Goal: Task Accomplishment & Management: Manage account settings

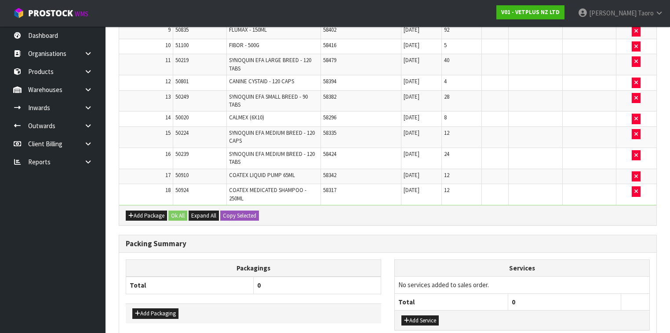
scroll to position [697, 0]
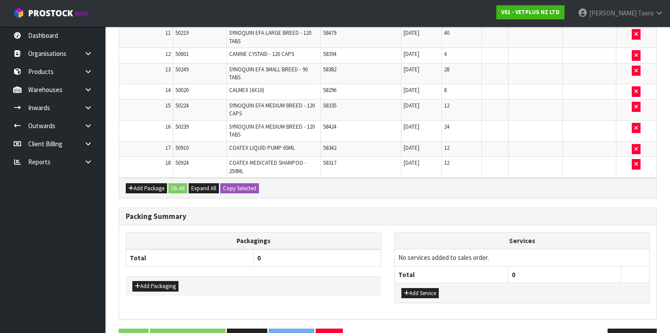
click at [466, 178] on div "Add Package Ok All Expand All Copy Selected" at bounding box center [387, 188] width 537 height 20
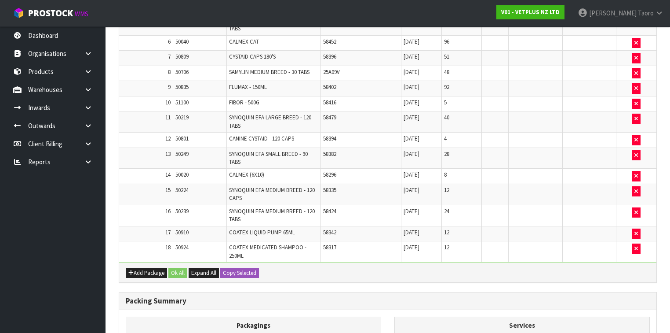
scroll to position [591, 0]
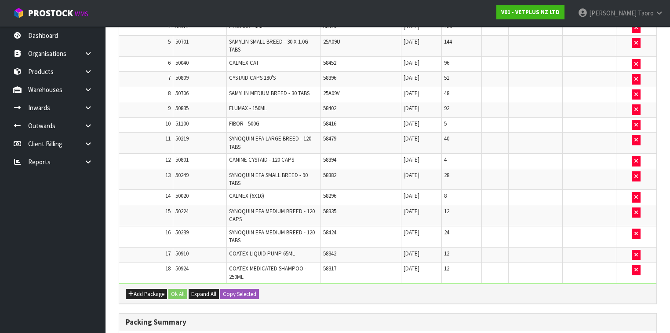
click at [383, 117] on td "58416" at bounding box center [361, 124] width 80 height 15
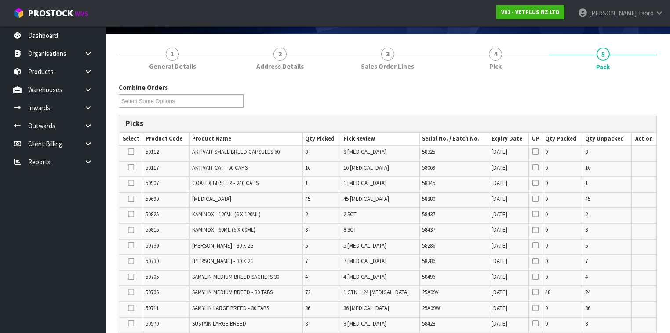
click at [475, 90] on div "Combine Orders V01-ORD0003643 V01-ORD0003644 Select Some Options" at bounding box center [388, 99] width 552 height 32
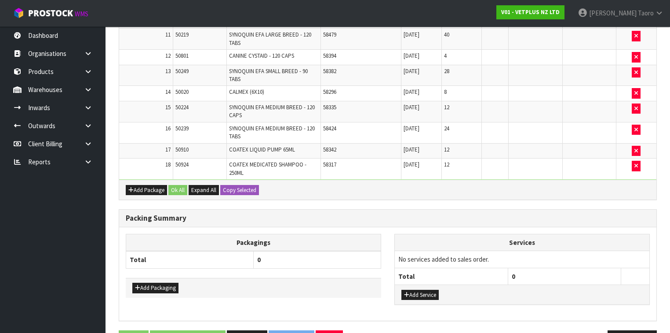
scroll to position [697, 0]
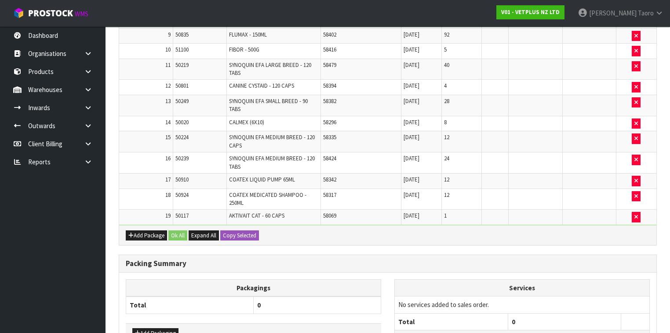
scroll to position [0, 0]
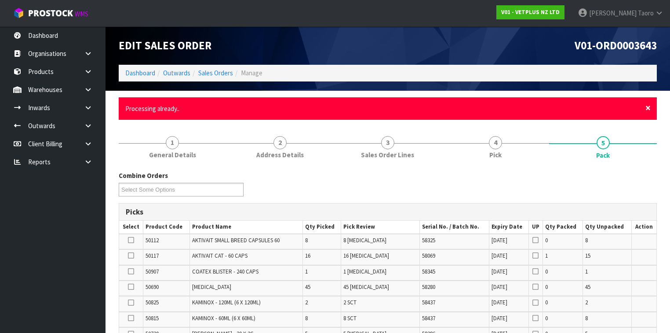
click at [646, 107] on span "×" at bounding box center [648, 108] width 5 height 12
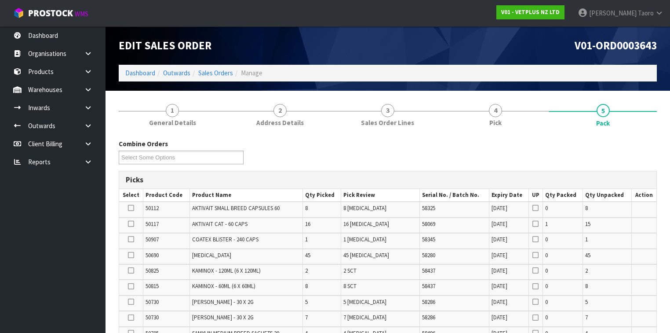
click at [646, 157] on div "Combine Orders V01-ORD0003643 V01-ORD0003644 Select Some Options" at bounding box center [388, 155] width 552 height 32
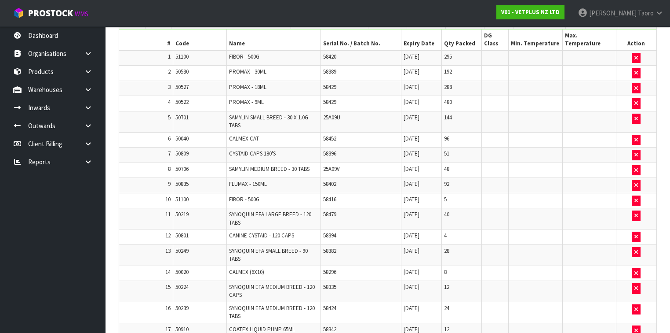
scroll to position [308, 0]
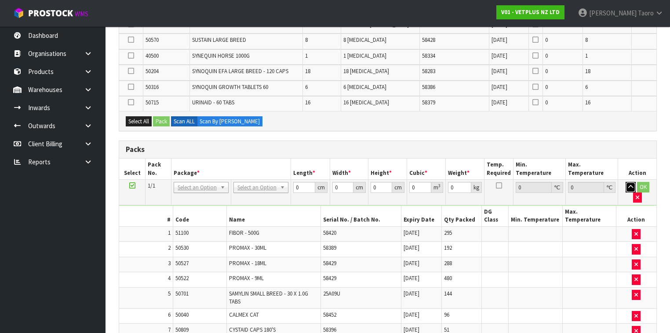
click at [629, 184] on icon "button" at bounding box center [631, 187] width 5 height 6
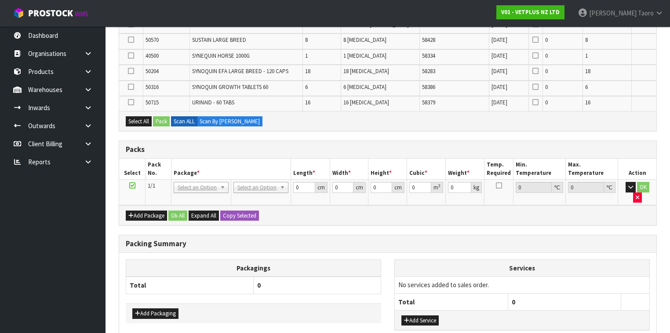
click at [604, 148] on h3 "Packs" at bounding box center [388, 149] width 524 height 8
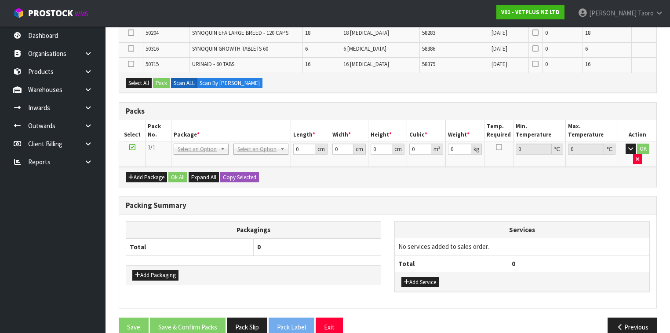
scroll to position [348, 0]
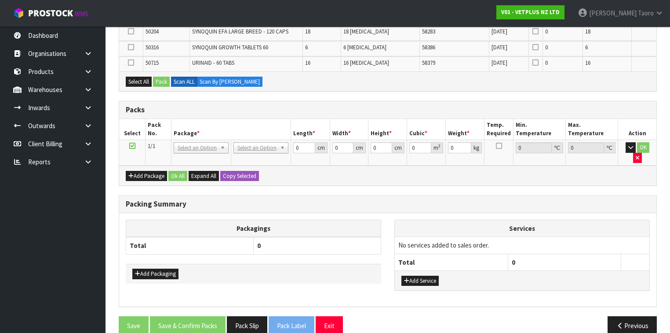
click at [617, 171] on div "Combine Orders V01-ORD0003643 V01-ORD0003644 Select Some Options Picks Select P…" at bounding box center [388, 66] width 538 height 551
click at [549, 178] on div "Combine Orders V01-ORD0003643 V01-ORD0003644 Select Some Options Picks Select P…" at bounding box center [388, 66] width 538 height 551
click at [418, 174] on div "Combine Orders V01-ORD0003643 V01-ORD0003644 Select Some Options Picks Select P…" at bounding box center [388, 66] width 538 height 551
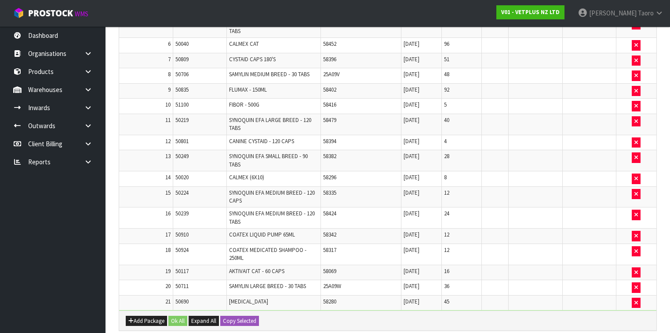
scroll to position [695, 0]
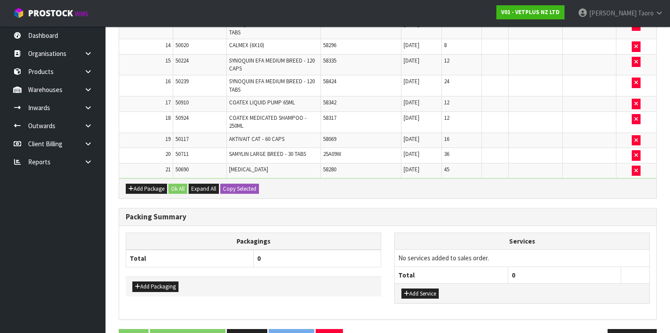
click at [433, 212] on h3 "Packing Summary" at bounding box center [388, 216] width 524 height 8
click at [432, 208] on div "Packing Summary" at bounding box center [387, 217] width 537 height 18
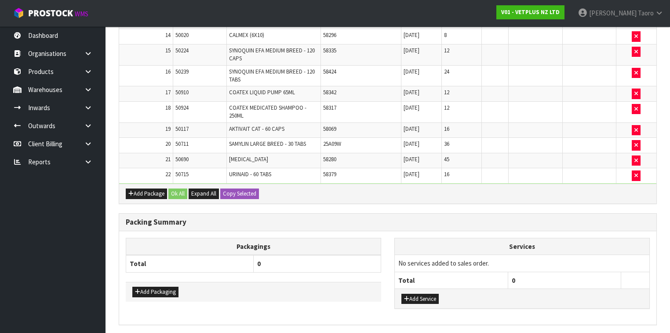
scroll to position [679, 0]
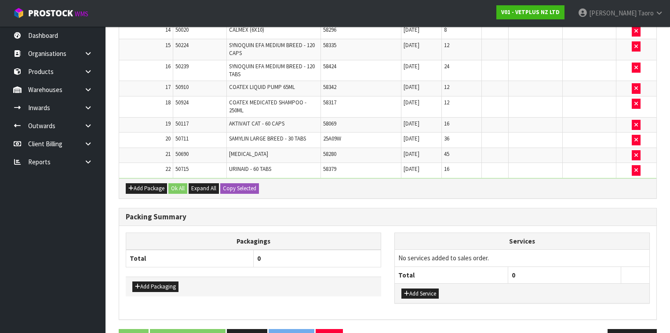
click at [501, 212] on h3 "Packing Summary" at bounding box center [388, 216] width 524 height 8
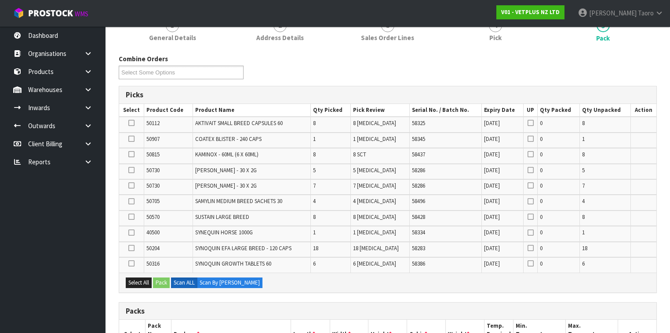
scroll to position [100, 0]
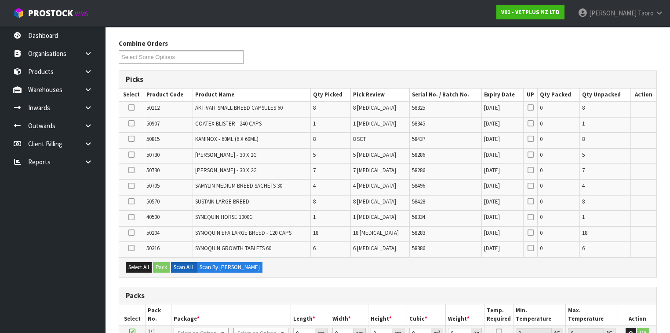
click at [519, 53] on div "Combine Orders V01-ORD0003643 V01-ORD0003644 Select Some Options" at bounding box center [388, 55] width 552 height 32
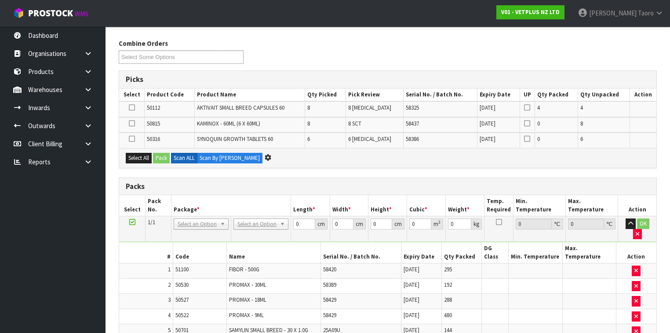
scroll to position [0, 0]
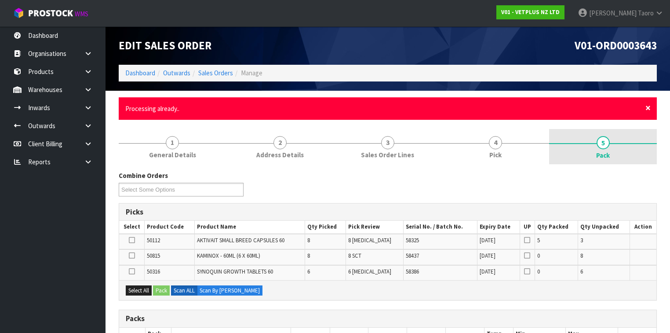
click at [649, 109] on span "×" at bounding box center [648, 108] width 5 height 12
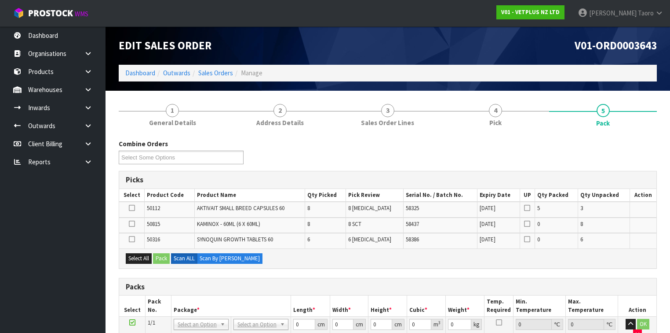
click at [647, 151] on div "Combine Orders V01-ORD0003643 V01-ORD0003644 Select Some Options" at bounding box center [388, 155] width 552 height 32
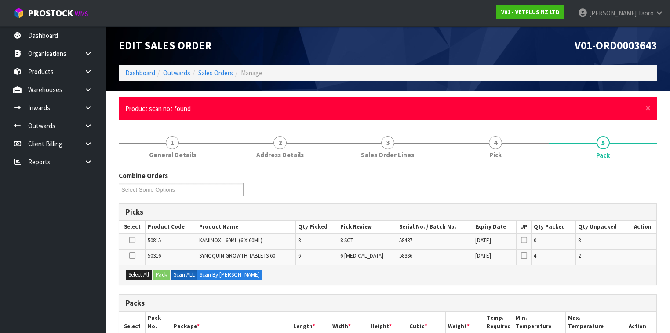
click at [651, 108] on div "× Close Product scan not found" at bounding box center [388, 108] width 538 height 22
click at [649, 109] on span "×" at bounding box center [648, 108] width 5 height 12
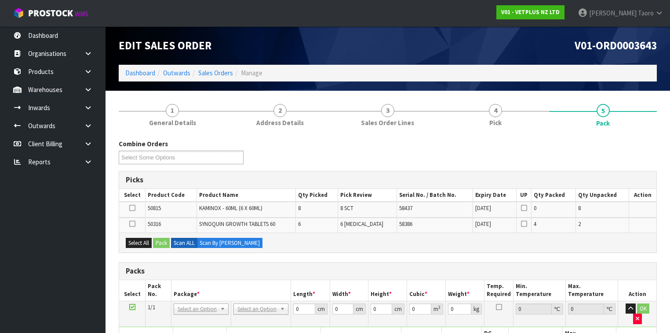
click at [650, 148] on div "Combine Orders V01-ORD0003643 V01-ORD0003644 Select Some Options" at bounding box center [388, 155] width 552 height 32
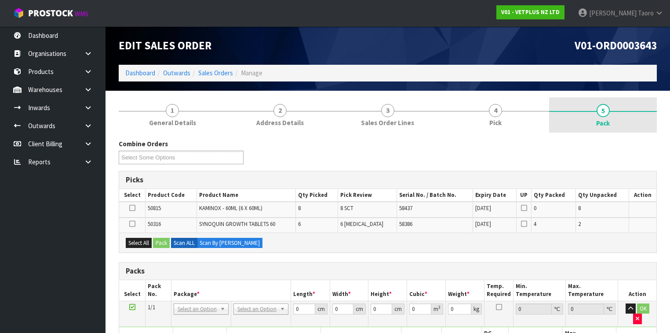
drag, startPoint x: 650, startPoint y: 148, endPoint x: 637, endPoint y: 130, distance: 21.5
click at [637, 130] on link "5 Pack" at bounding box center [603, 114] width 108 height 35
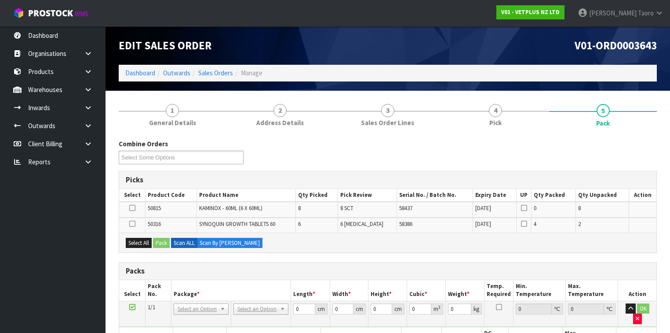
click at [636, 155] on div "Combine Orders V01-ORD0003643 V01-ORD0003644 Select Some Options" at bounding box center [388, 155] width 552 height 32
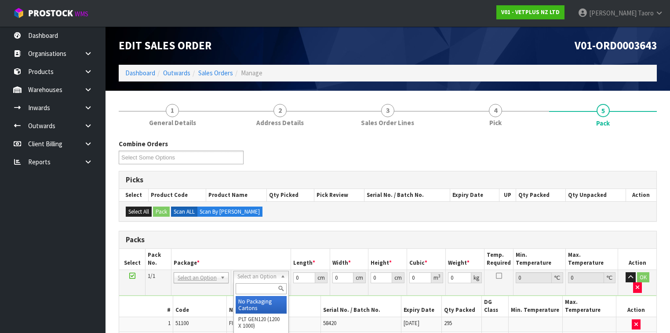
scroll to position [35, 0]
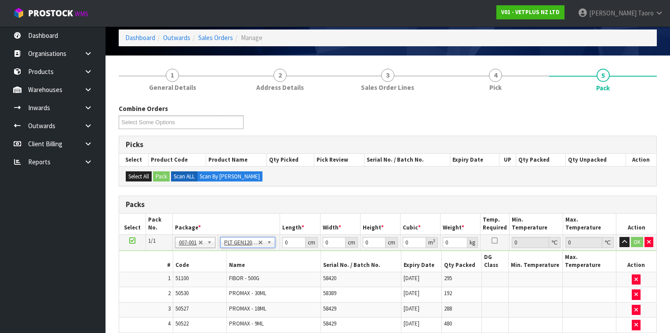
type input "120"
type input "100"
type input "359.155"
click at [627, 240] on icon "button" at bounding box center [624, 242] width 5 height 6
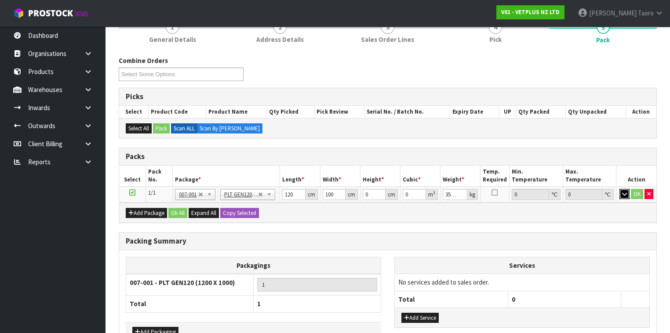
scroll to position [137, 0]
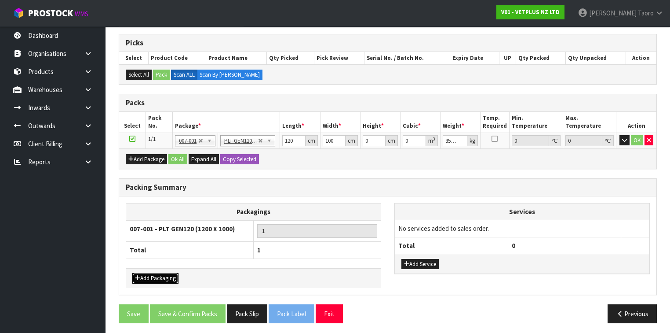
click at [172, 273] on button "Add Packaging" at bounding box center [155, 278] width 46 height 11
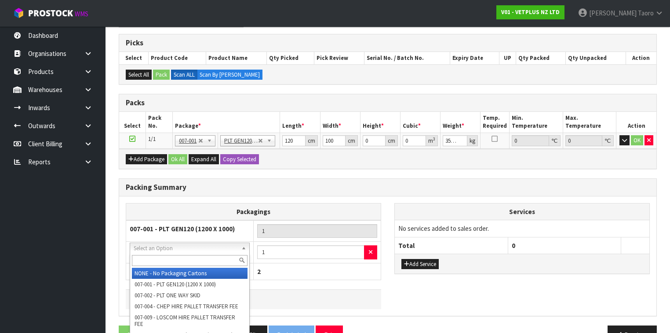
click at [181, 257] on input "text" at bounding box center [190, 260] width 116 height 11
type input "OC"
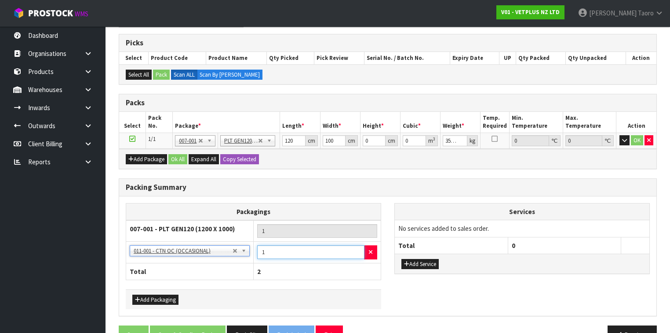
click at [267, 247] on input "1" at bounding box center [310, 252] width 107 height 14
type input "7"
click at [301, 196] on div "Packagings 007-001 - PLT GEN120 (1200 X 1000) 1 NONE - No Packaging Cartons 007…" at bounding box center [387, 255] width 537 height 119
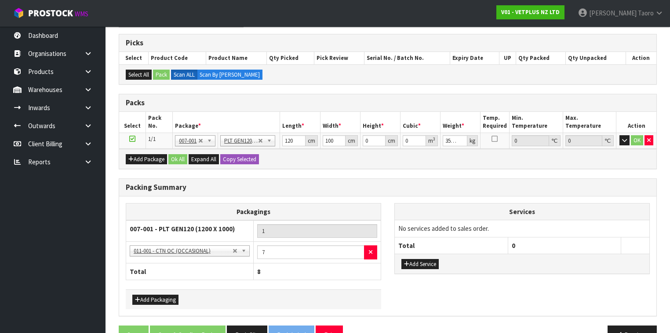
click at [475, 199] on div "Packagings 007-001 - PLT GEN120 (1200 X 1000) 1 NONE - No Packaging Cartons 007…" at bounding box center [387, 255] width 537 height 119
click at [288, 139] on input "120" at bounding box center [293, 140] width 23 height 11
type input "127"
type input "100"
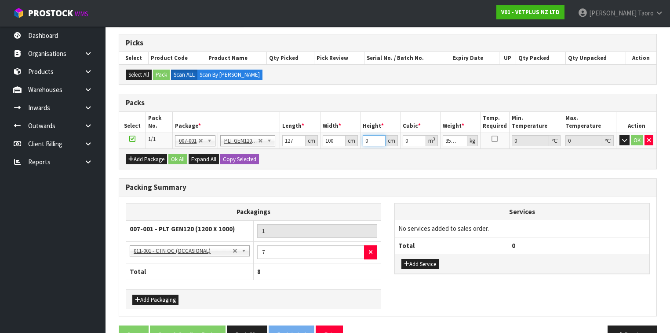
type input "1"
type input "0.0127"
type input "18"
type input "0.2286"
type input "182"
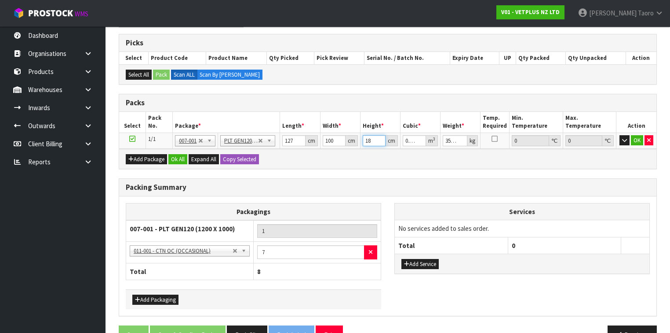
type input "2.3114"
type input "182"
click at [178, 158] on button "Ok All" at bounding box center [177, 159] width 19 height 11
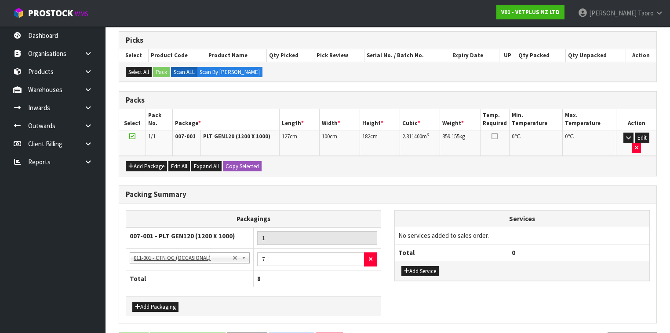
scroll to position [157, 0]
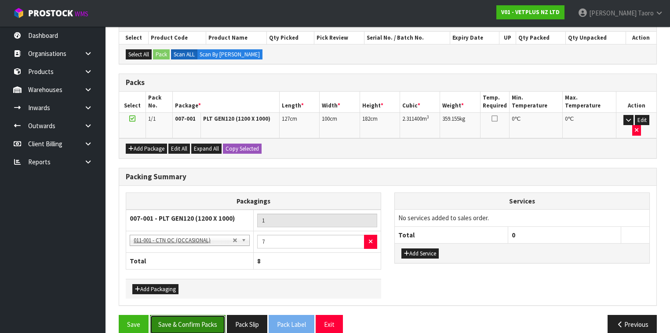
click at [195, 314] on button "Save & Confirm Packs" at bounding box center [188, 323] width 76 height 19
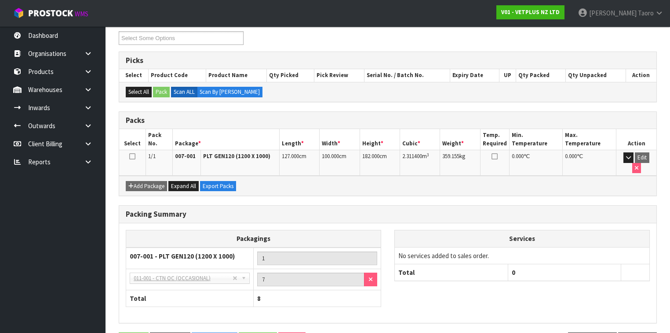
scroll to position [169, 0]
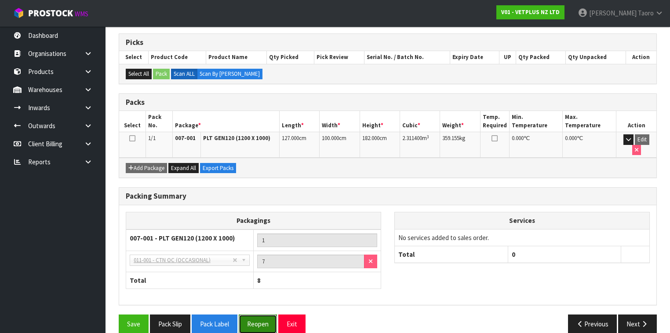
click at [260, 315] on button "Reopen" at bounding box center [258, 323] width 38 height 19
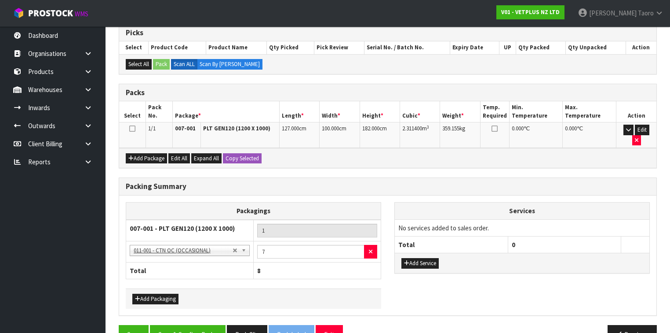
scroll to position [189, 0]
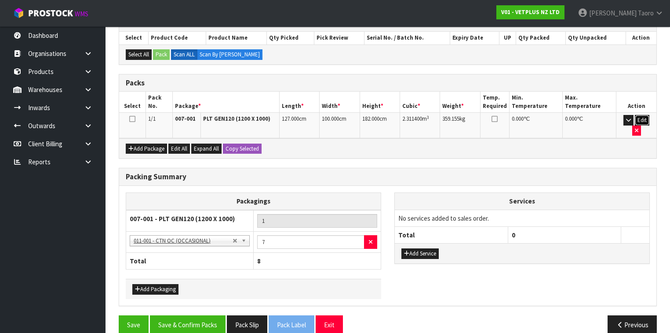
click at [636, 117] on button "Edit" at bounding box center [642, 120] width 15 height 11
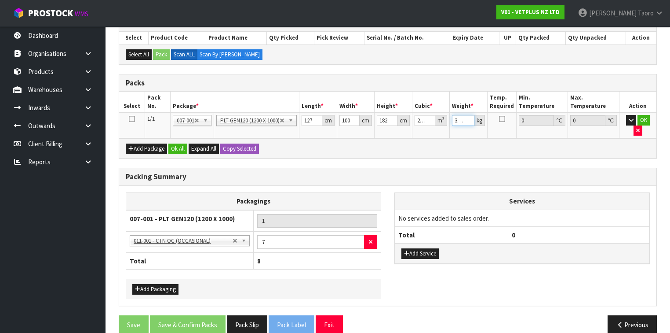
click at [463, 119] on input "359.155" at bounding box center [463, 120] width 22 height 11
type input "353749.155"
click at [459, 117] on input "353749.155" at bounding box center [463, 120] width 22 height 11
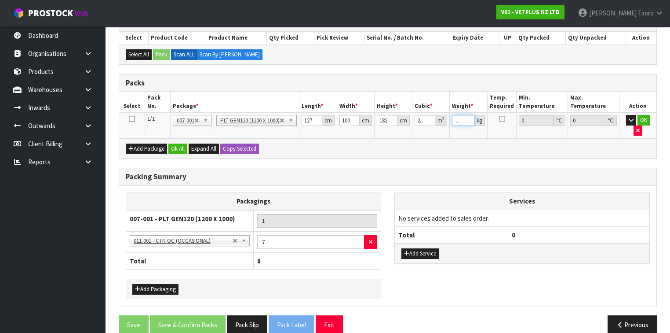
click at [459, 117] on input "353749.155" at bounding box center [463, 120] width 22 height 11
type input "374"
click at [644, 118] on button "OK" at bounding box center [644, 120] width 12 height 11
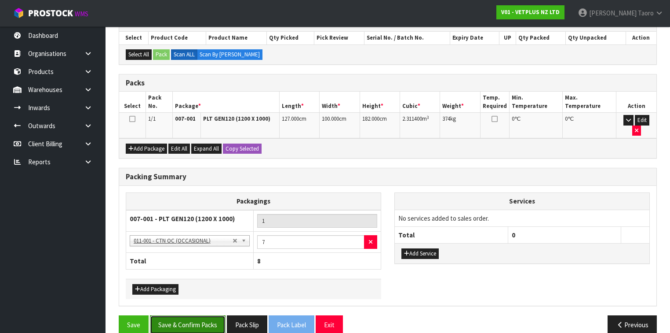
click at [197, 315] on button "Save & Confirm Packs" at bounding box center [188, 324] width 76 height 19
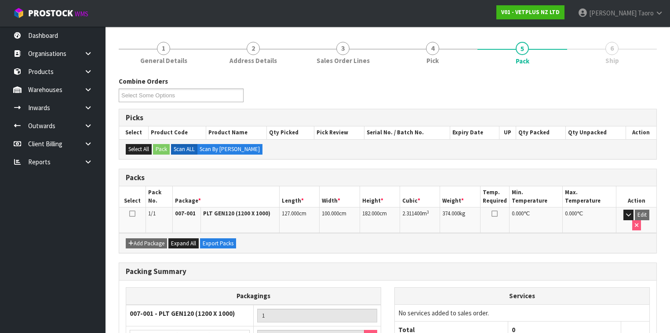
scroll to position [169, 0]
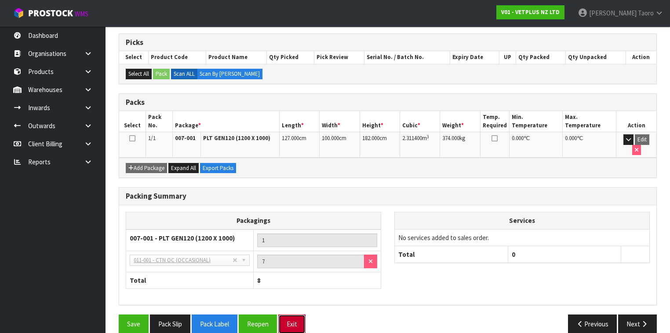
click at [294, 314] on button "Exit" at bounding box center [291, 323] width 27 height 19
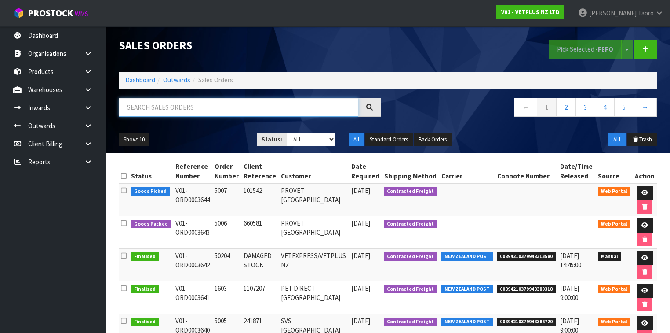
click at [154, 112] on input "text" at bounding box center [239, 107] width 240 height 19
click at [136, 80] on link "Dashboard" at bounding box center [140, 80] width 30 height 8
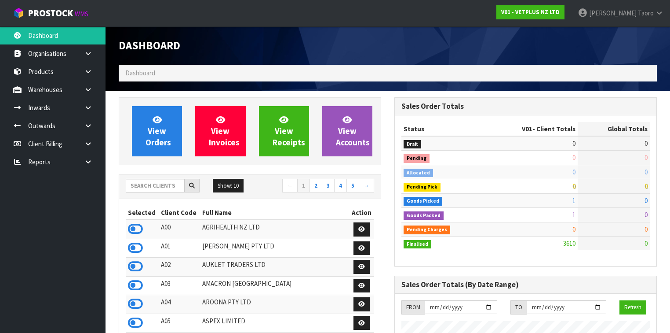
scroll to position [663, 276]
click at [170, 188] on input "text" at bounding box center [155, 186] width 59 height 14
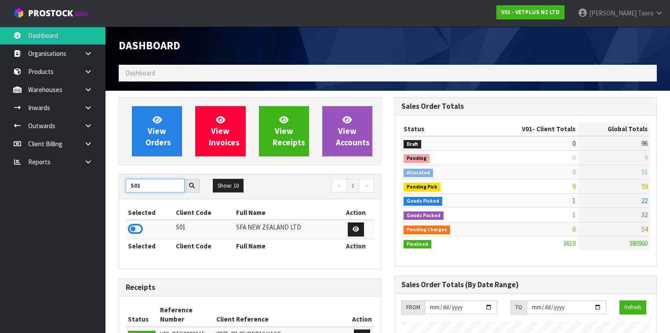
type input "S01"
click at [135, 228] on icon at bounding box center [135, 228] width 15 height 13
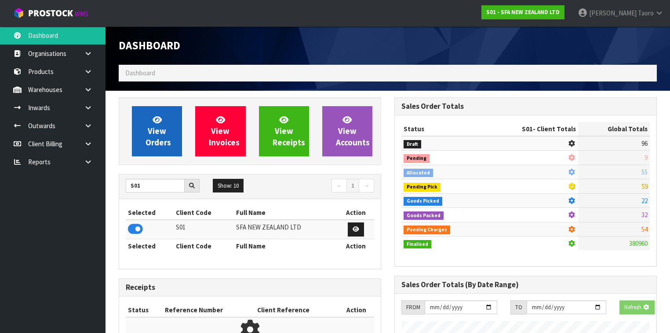
scroll to position [682, 276]
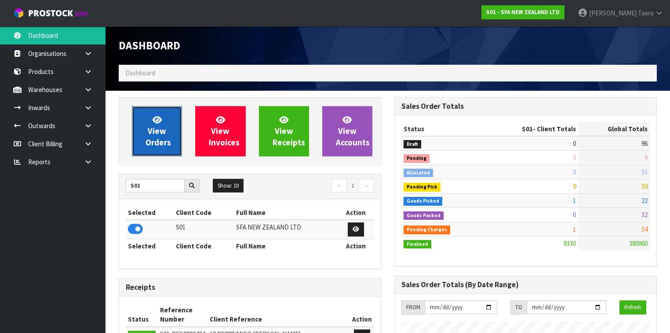
click at [148, 135] on span "View Orders" at bounding box center [159, 130] width 26 height 33
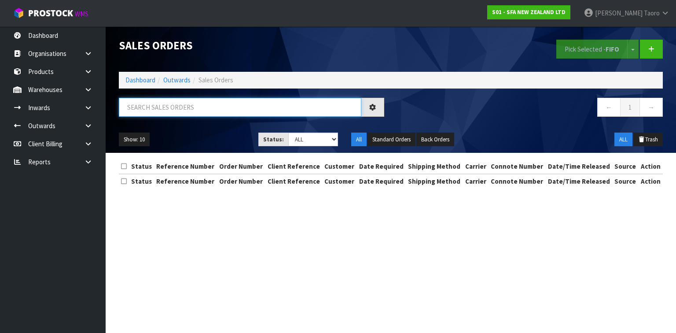
click at [160, 104] on input "text" at bounding box center [240, 107] width 242 height 19
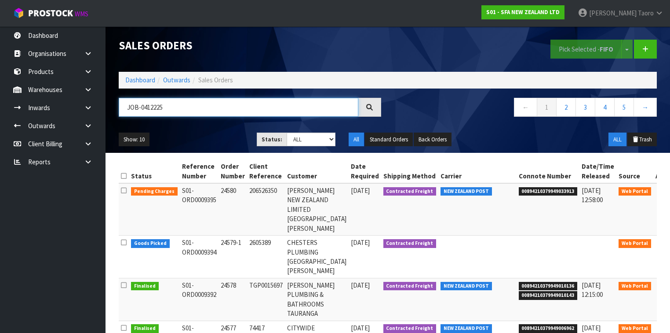
type input "JOB-0412225"
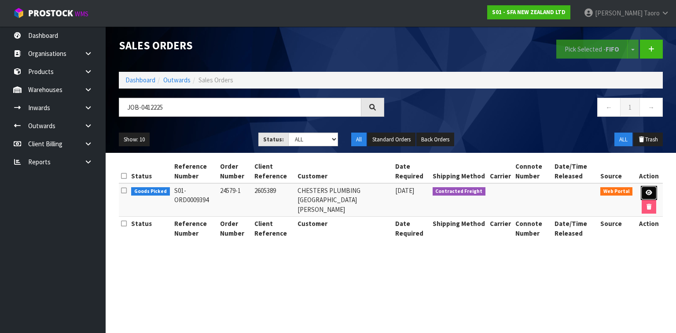
click at [649, 188] on link at bounding box center [648, 193] width 16 height 14
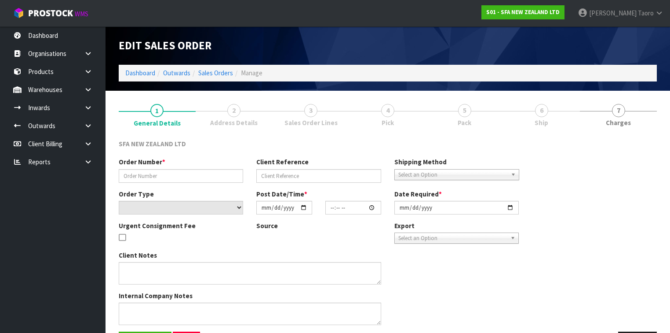
type input "24579-1"
type input "2605389"
select select "number:0"
type input "2025-09-12"
type input "10:15:00.000"
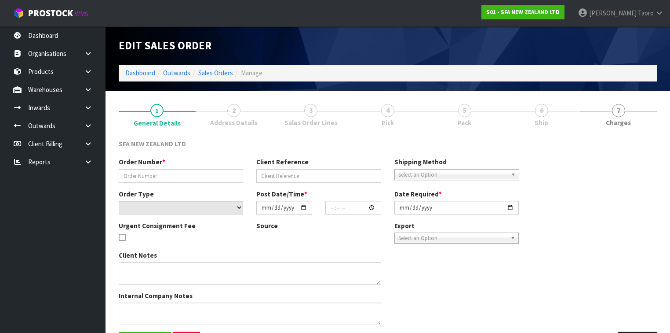
type input "2025-09-12"
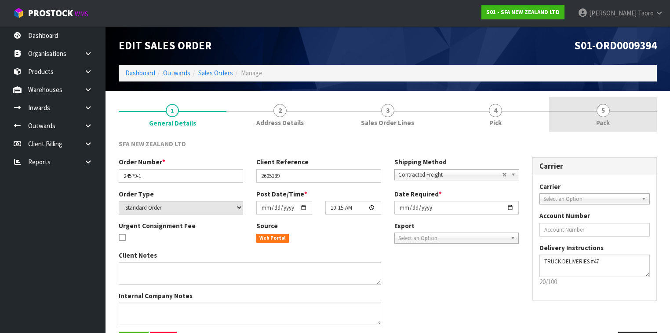
drag, startPoint x: 594, startPoint y: 122, endPoint x: 546, endPoint y: 125, distance: 48.0
click at [594, 122] on link "5 Pack" at bounding box center [603, 114] width 108 height 35
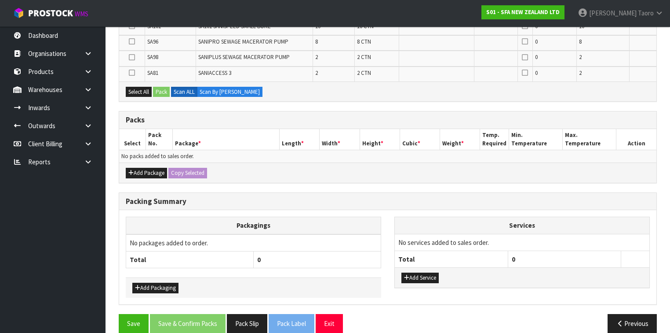
scroll to position [237, 0]
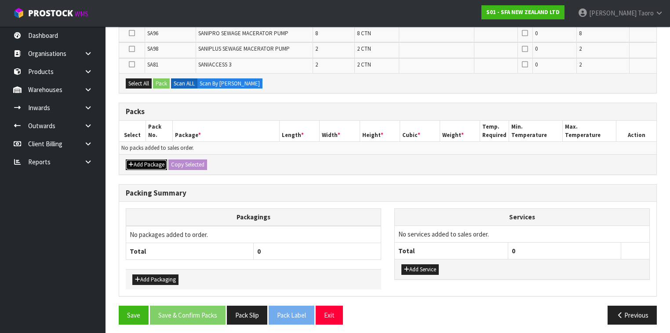
click at [132, 161] on icon "button" at bounding box center [130, 164] width 5 height 6
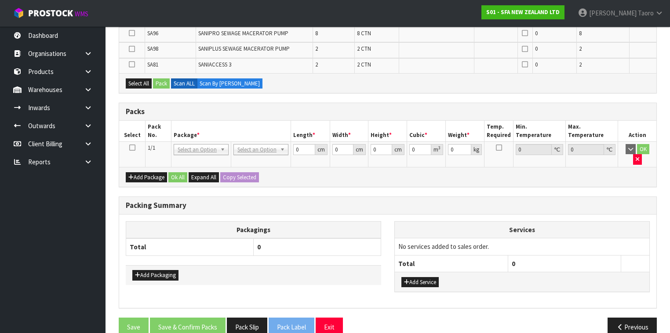
click at [133, 147] on icon at bounding box center [132, 147] width 6 height 0
click at [231, 121] on th "Package *" at bounding box center [232, 131] width 120 height 21
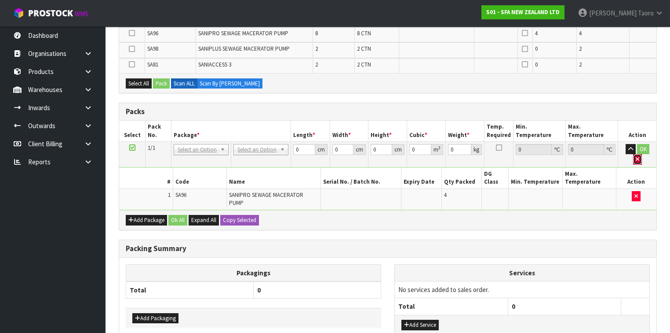
click at [640, 156] on icon "button" at bounding box center [638, 159] width 4 height 6
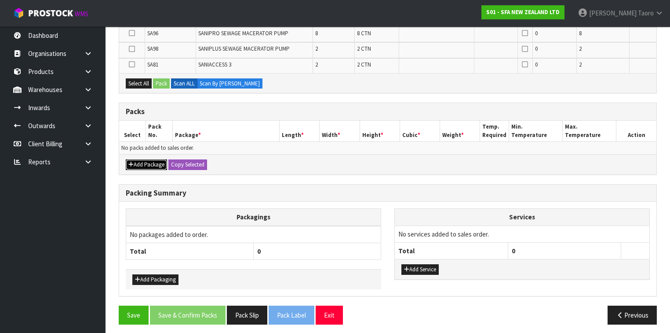
click at [145, 159] on button "Add Package" at bounding box center [146, 164] width 41 height 11
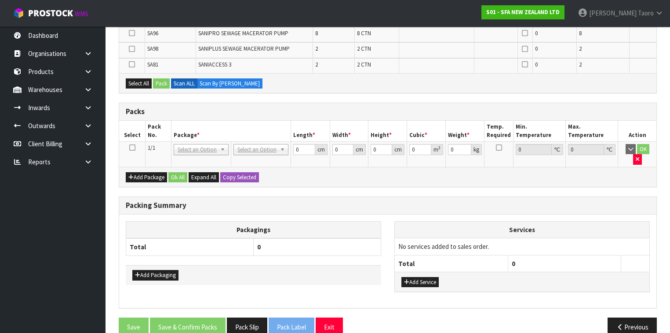
click at [134, 147] on icon at bounding box center [132, 147] width 6 height 0
click at [227, 121] on th "Package *" at bounding box center [232, 131] width 120 height 21
click at [238, 201] on h3 "Packing Summary" at bounding box center [388, 205] width 524 height 8
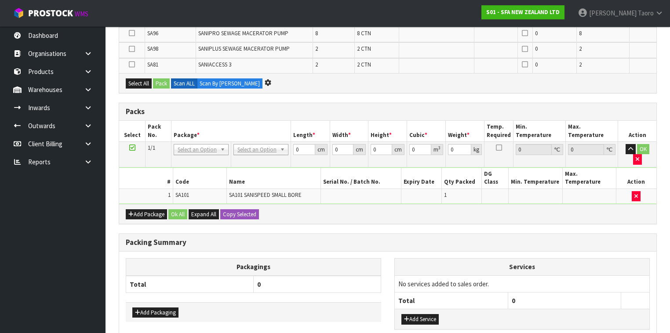
scroll to position [222, 0]
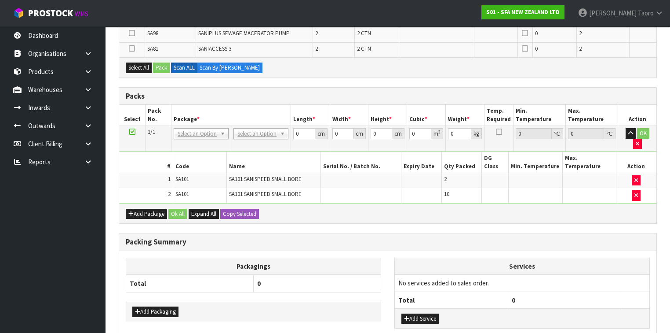
click at [355, 203] on div "Add Package Ok All Expand All Copy Selected" at bounding box center [387, 213] width 537 height 20
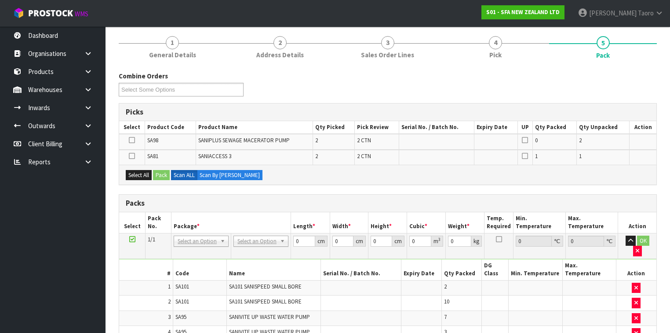
scroll to position [50, 0]
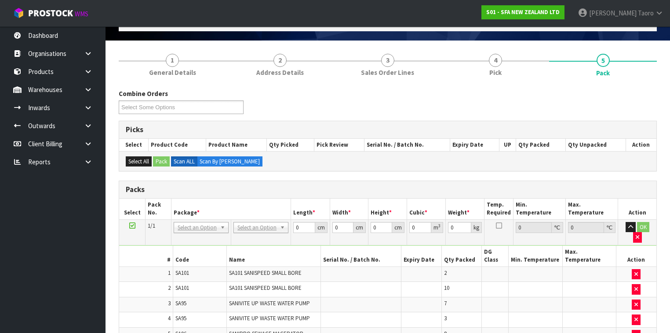
click at [281, 99] on div "Combine Orders S01-ORD0009394 Select Some Options" at bounding box center [388, 105] width 552 height 32
click at [629, 227] on icon "button" at bounding box center [631, 227] width 5 height 6
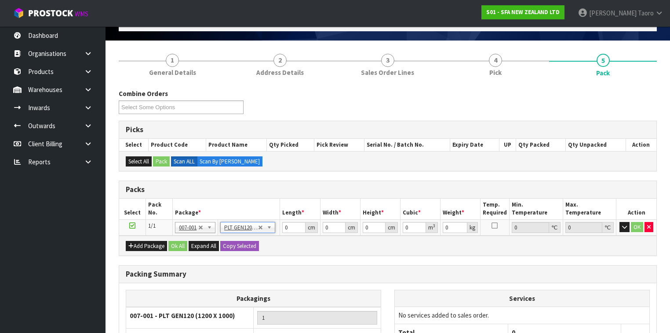
type input "120"
type input "100"
type input "226.9"
click at [290, 224] on input "120" at bounding box center [293, 227] width 23 height 11
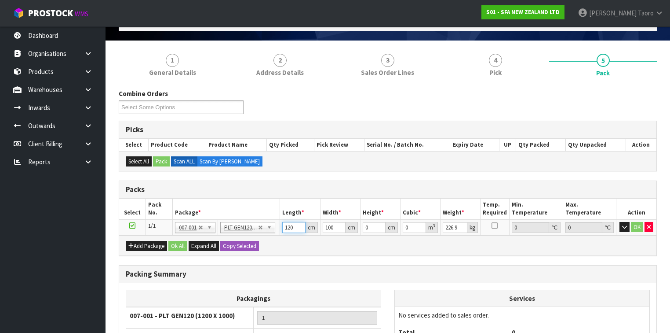
click at [290, 224] on input "120" at bounding box center [293, 227] width 23 height 11
type input "122"
type input "120"
type input "1"
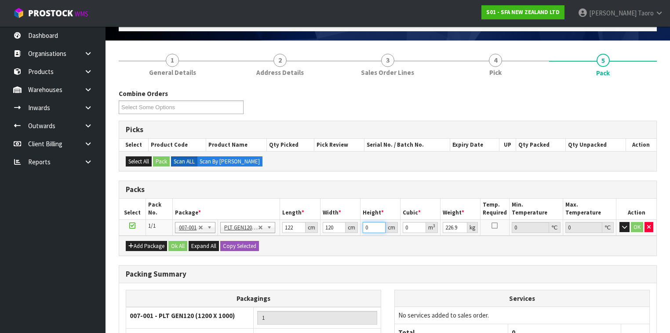
type input "0.01464"
type input "11"
type input "0.16104"
type input "114"
type input "1.66896"
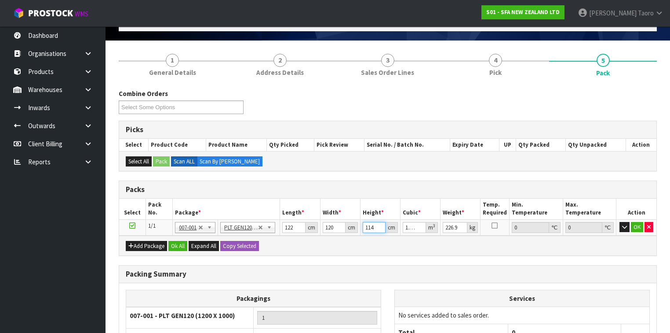
type input "114"
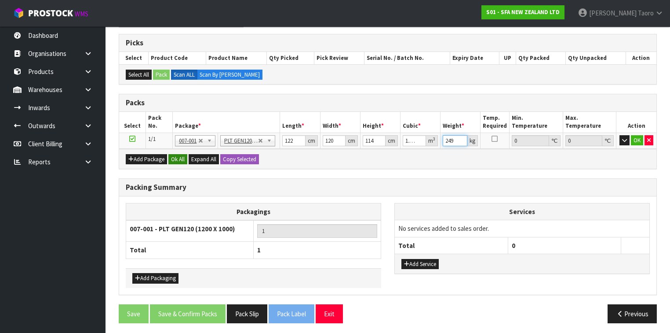
type input "249"
click at [182, 159] on button "Ok All" at bounding box center [177, 159] width 19 height 11
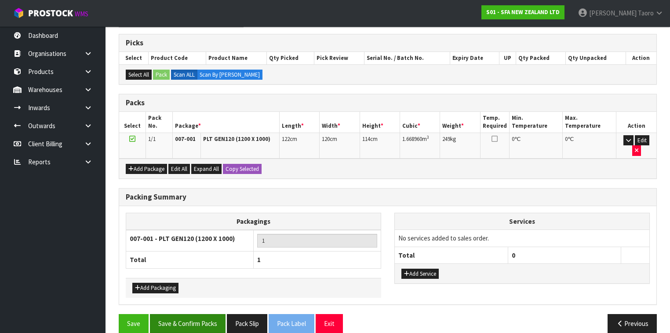
scroll to position [136, 0]
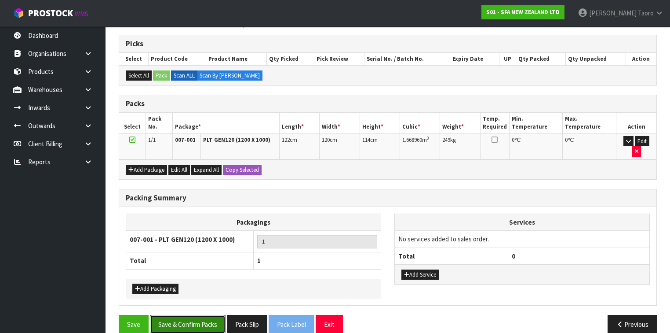
click at [212, 314] on button "Save & Confirm Packs" at bounding box center [188, 323] width 76 height 19
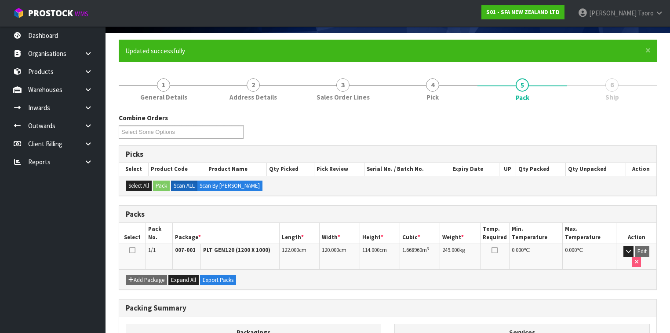
scroll to position [149, 0]
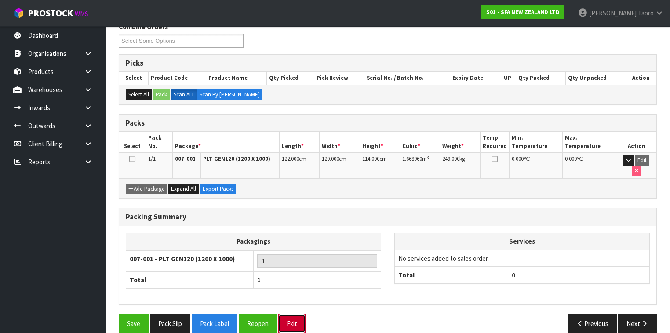
click at [297, 314] on button "Exit" at bounding box center [291, 323] width 27 height 19
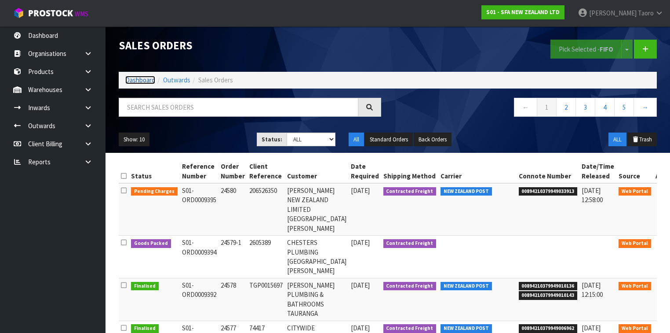
drag, startPoint x: 148, startPoint y: 79, endPoint x: 137, endPoint y: 78, distance: 11.1
click at [137, 78] on link "Dashboard" at bounding box center [140, 80] width 30 height 8
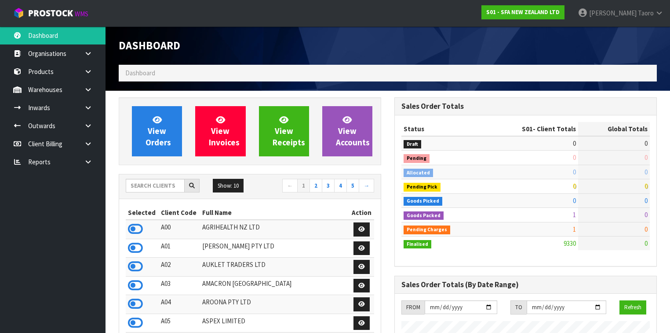
scroll to position [682, 276]
click at [255, 53] on div "Dashboard" at bounding box center [250, 45] width 276 height 38
click at [603, 52] on div "Dashboard" at bounding box center [388, 45] width 552 height 38
drag, startPoint x: 132, startPoint y: 224, endPoint x: 134, endPoint y: 218, distance: 6.3
click at [132, 224] on icon at bounding box center [135, 228] width 15 height 13
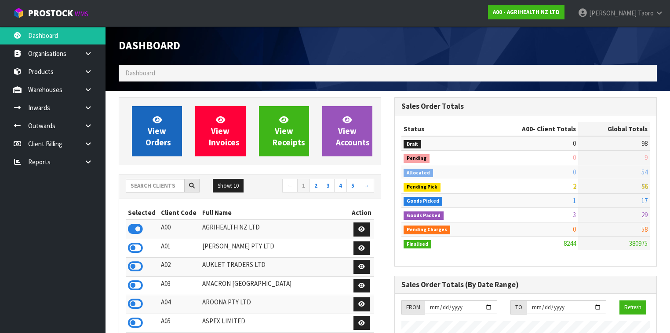
scroll to position [663, 276]
click at [154, 107] on link "View Orders" at bounding box center [157, 131] width 50 height 50
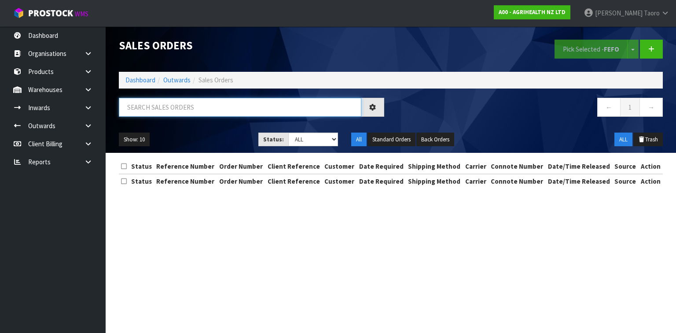
click at [163, 101] on input "text" at bounding box center [240, 107] width 242 height 19
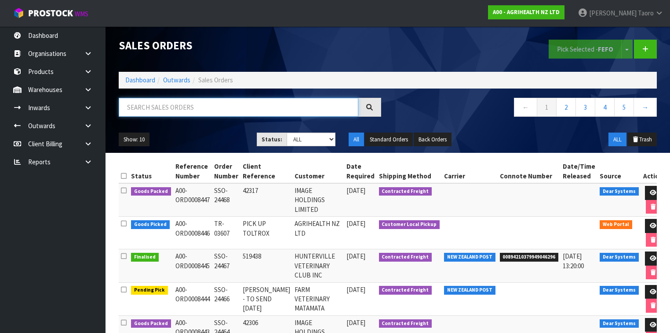
click at [263, 106] on input "text" at bounding box center [239, 107] width 240 height 19
click at [220, 109] on input "text" at bounding box center [239, 107] width 240 height 19
type input "JOB-0412236"
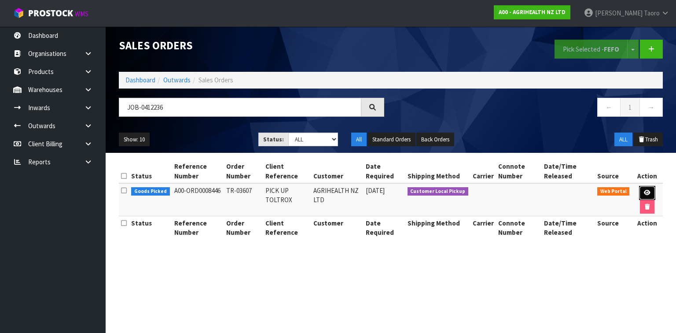
click at [646, 190] on icon at bounding box center [646, 193] width 7 height 6
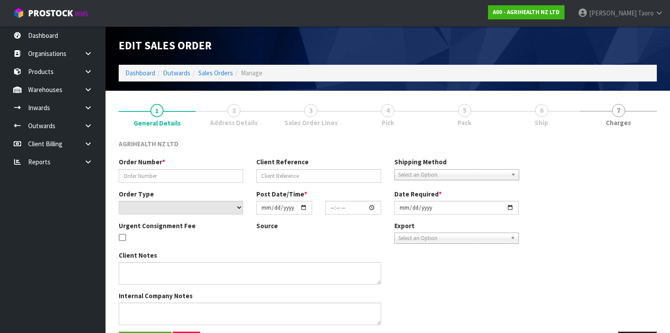
type input "TR-03607"
type input "PICK UP TOLTROX"
select select "number:0"
type input "2025-09-12"
type input "11:10:00.000"
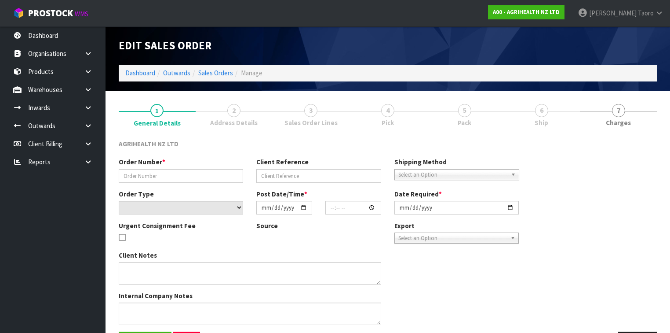
type input "2025-09-12"
type textarea "ALL UNITS OF 9258 AND 9259 - NO NEED TO COUNT"
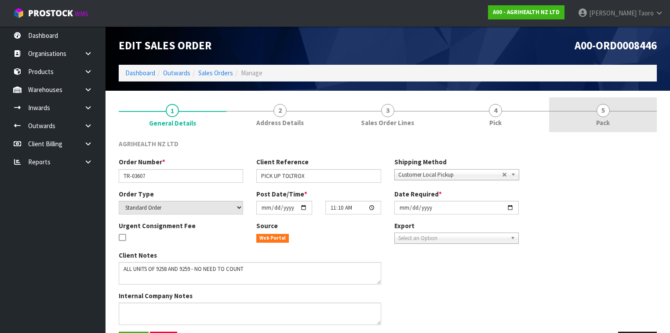
click at [612, 118] on link "5 Pack" at bounding box center [603, 114] width 108 height 35
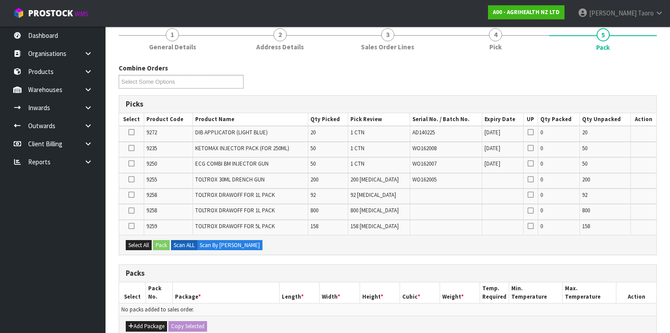
scroll to position [211, 0]
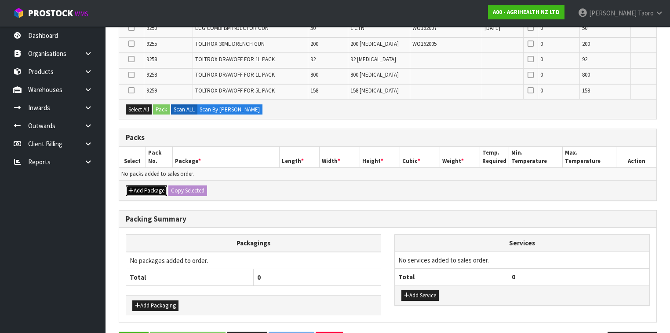
click at [146, 185] on button "Add Package" at bounding box center [146, 190] width 41 height 11
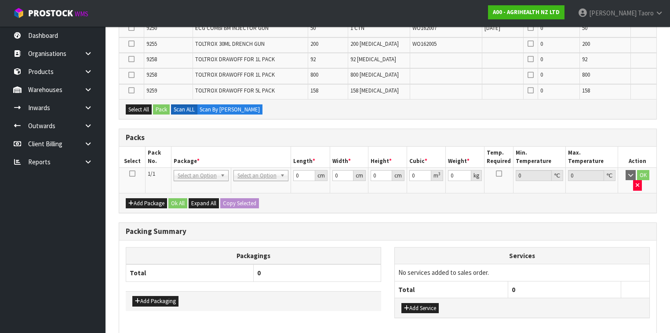
click at [132, 173] on icon at bounding box center [132, 173] width 6 height 0
click at [145, 106] on button "Select All" at bounding box center [139, 109] width 26 height 11
click at [161, 106] on button "Pack" at bounding box center [161, 109] width 17 height 11
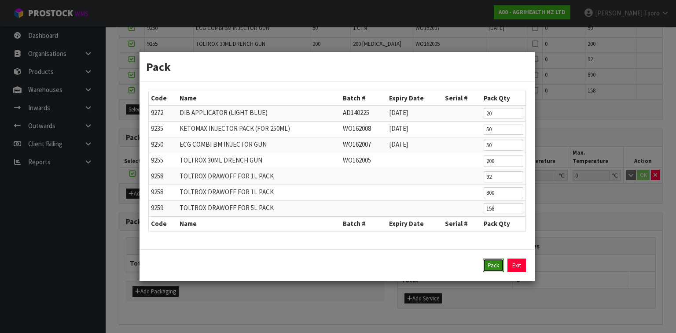
click at [496, 260] on button "Pack" at bounding box center [492, 265] width 21 height 14
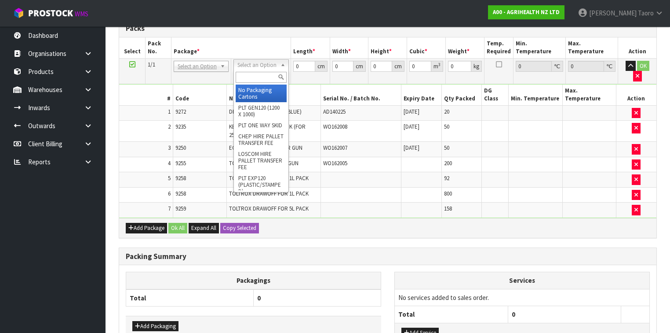
click at [253, 73] on input "text" at bounding box center [261, 77] width 51 height 11
type input "RE"
type input "126.59"
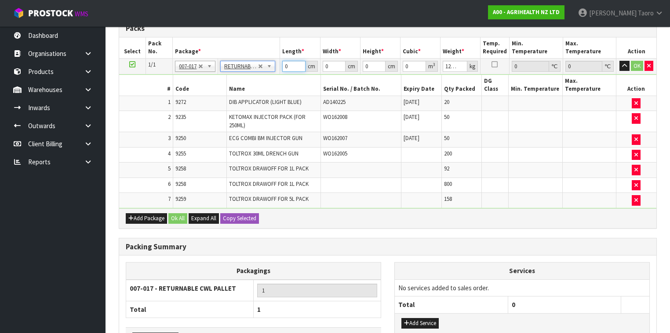
click at [294, 67] on input "0" at bounding box center [293, 66] width 23 height 11
type input "120"
type input "100"
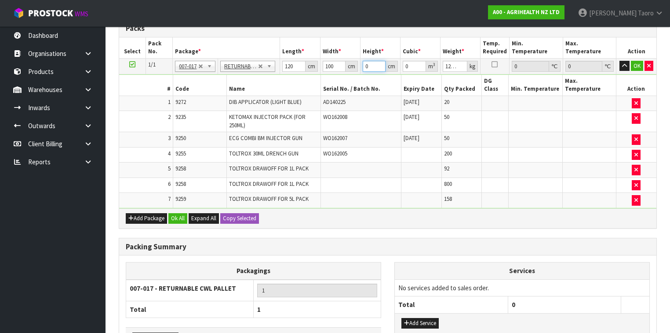
type input "6"
type input "0.072"
type input "60"
type input "0.72"
type input "60"
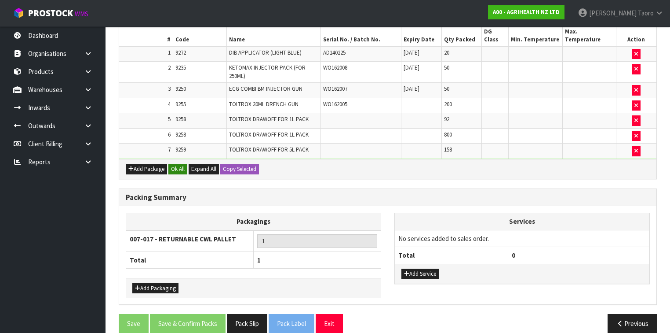
type input "128"
click at [182, 164] on button "Ok All" at bounding box center [177, 169] width 19 height 11
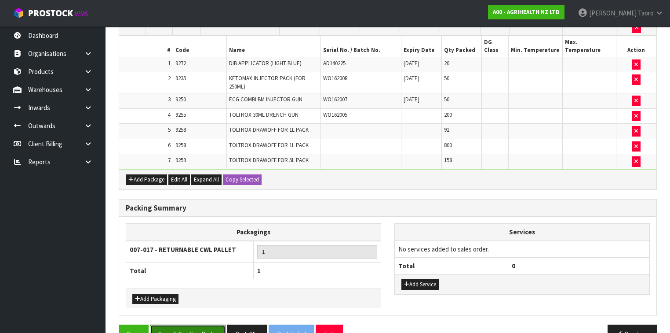
click at [214, 324] on button "Save & Confirm Packs" at bounding box center [188, 333] width 76 height 19
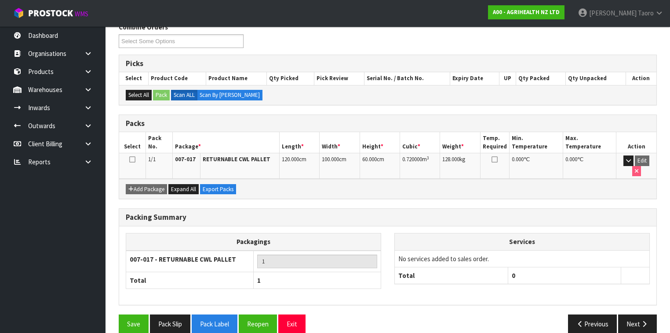
scroll to position [149, 0]
click at [292, 314] on button "Exit" at bounding box center [291, 323] width 27 height 19
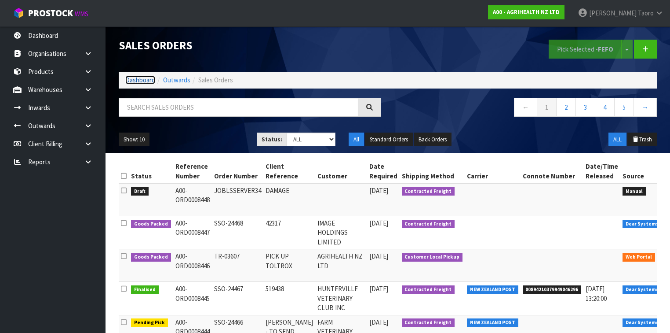
click at [137, 81] on link "Dashboard" at bounding box center [140, 80] width 30 height 8
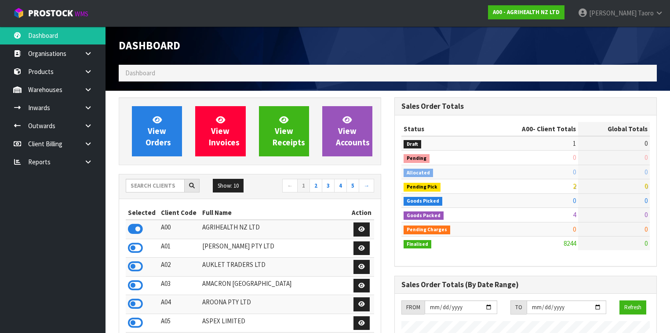
scroll to position [663, 276]
click at [172, 184] on input "text" at bounding box center [155, 186] width 59 height 14
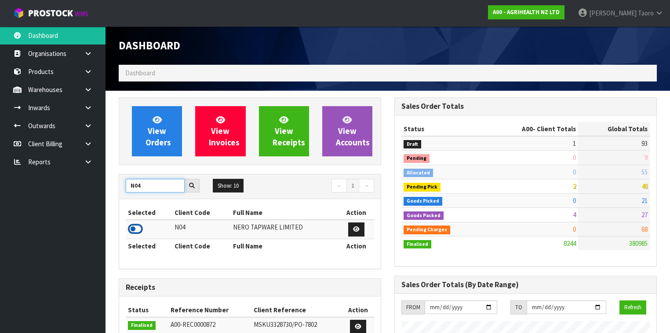
type input "N04"
click at [137, 226] on icon at bounding box center [135, 228] width 15 height 13
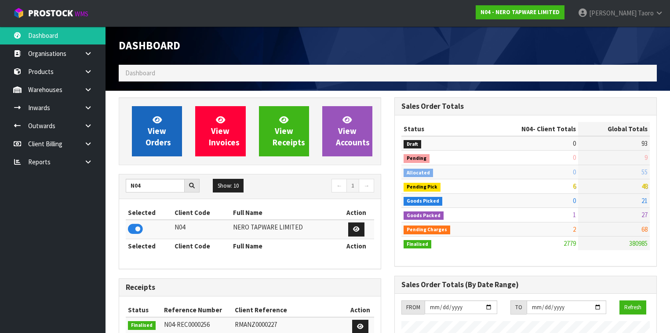
scroll to position [720, 276]
click at [152, 131] on span "View Orders" at bounding box center [159, 130] width 26 height 33
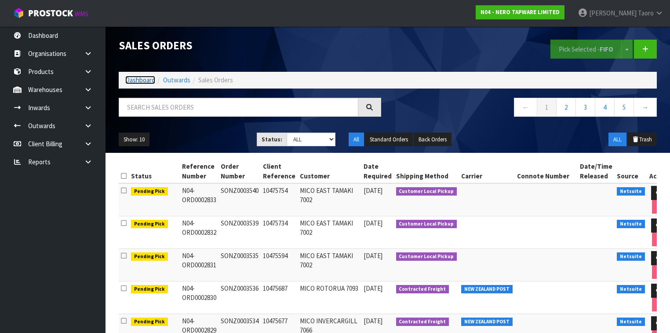
click at [150, 83] on link "Dashboard" at bounding box center [140, 80] width 30 height 8
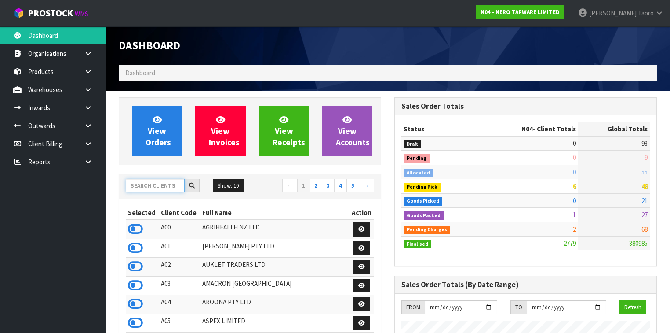
click at [153, 185] on input "text" at bounding box center [155, 186] width 59 height 14
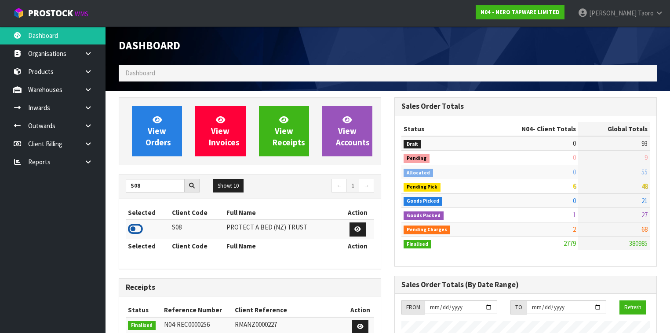
click at [139, 225] on icon at bounding box center [135, 228] width 15 height 13
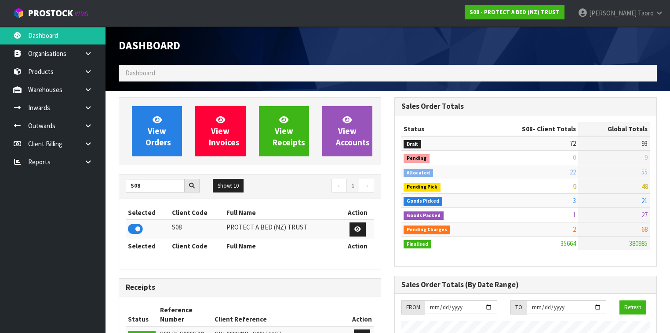
scroll to position [720, 276]
click at [150, 186] on input "S08" at bounding box center [155, 186] width 59 height 14
click at [143, 183] on input "S08" at bounding box center [155, 186] width 59 height 14
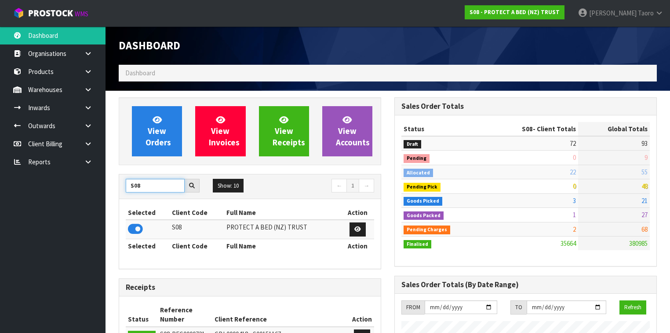
click at [143, 183] on input "S08" at bounding box center [155, 186] width 59 height 14
click at [137, 227] on icon at bounding box center [135, 228] width 15 height 13
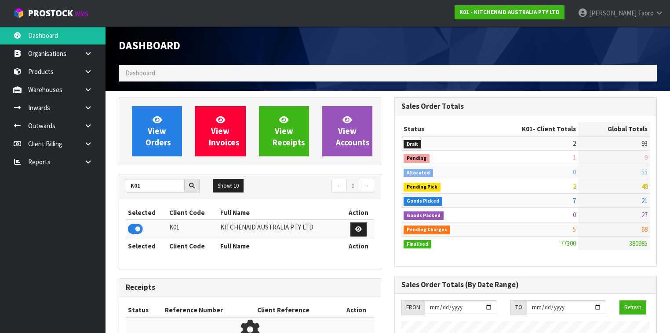
scroll to position [663, 276]
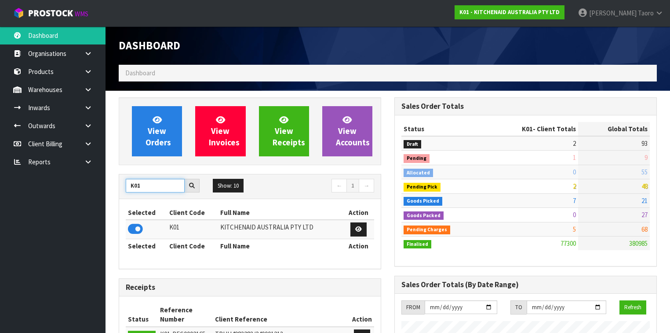
click at [135, 179] on input "K01" at bounding box center [155, 186] width 59 height 14
click at [144, 183] on input "K01" at bounding box center [155, 186] width 59 height 14
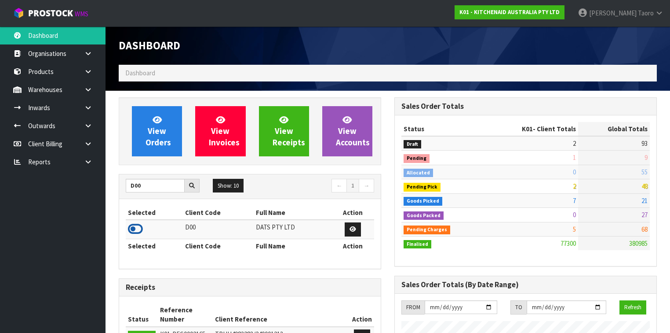
click at [137, 227] on icon at bounding box center [135, 228] width 15 height 13
click at [170, 183] on input "D00" at bounding box center [155, 186] width 59 height 14
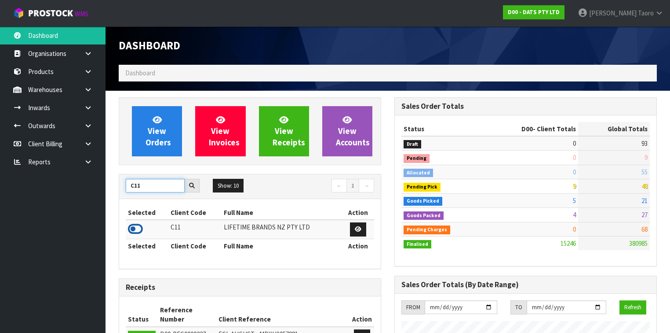
type input "C11"
click at [135, 227] on icon at bounding box center [135, 228] width 15 height 13
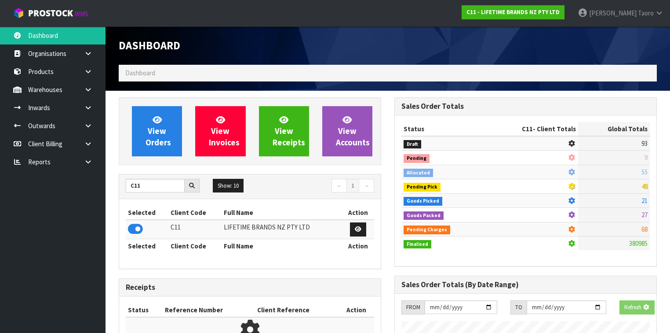
scroll to position [702, 276]
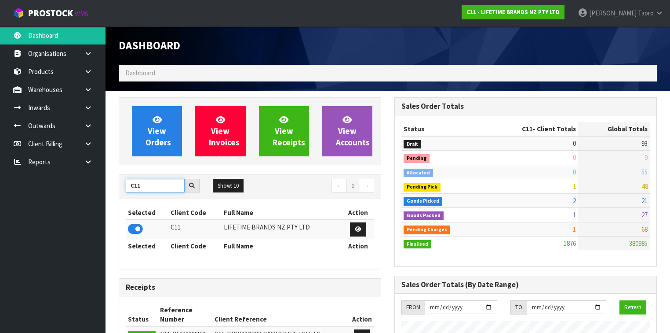
click at [147, 184] on input "C11" at bounding box center [155, 186] width 59 height 14
click at [154, 183] on input "C11" at bounding box center [155, 186] width 59 height 14
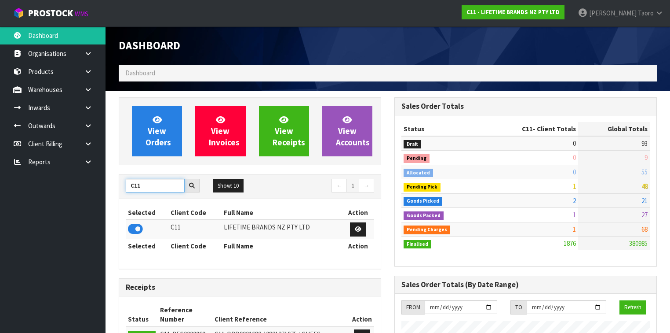
click at [154, 183] on input "C11" at bounding box center [155, 186] width 59 height 14
click at [137, 227] on icon at bounding box center [135, 228] width 15 height 13
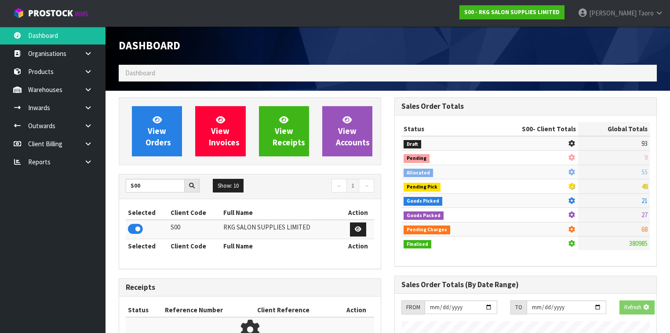
scroll to position [692, 276]
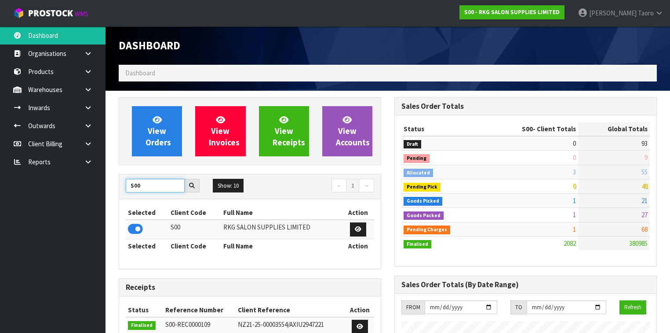
click at [157, 179] on input "S00" at bounding box center [155, 186] width 59 height 14
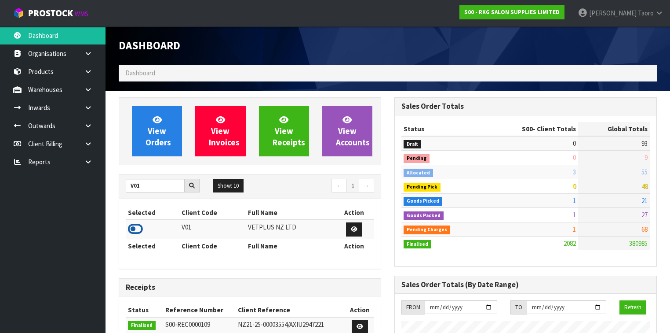
drag, startPoint x: 134, startPoint y: 230, endPoint x: 160, endPoint y: 203, distance: 38.3
click at [134, 230] on icon at bounding box center [135, 228] width 15 height 13
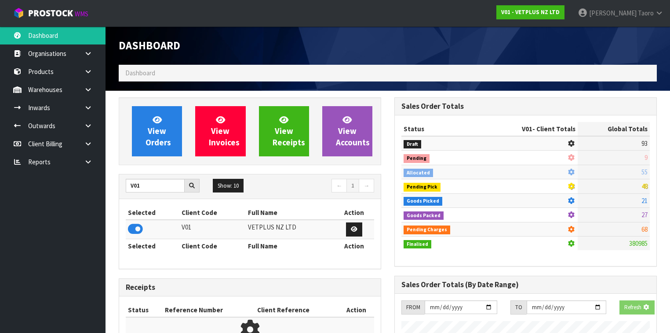
scroll to position [663, 276]
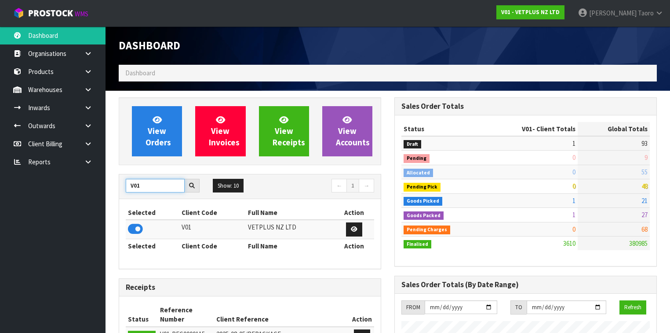
click at [155, 182] on input "V01" at bounding box center [155, 186] width 59 height 14
click at [139, 227] on icon at bounding box center [135, 228] width 15 height 13
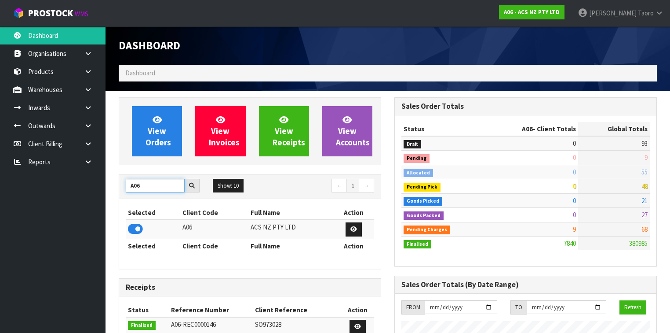
click at [157, 183] on input "A06" at bounding box center [155, 186] width 59 height 14
type input "N04"
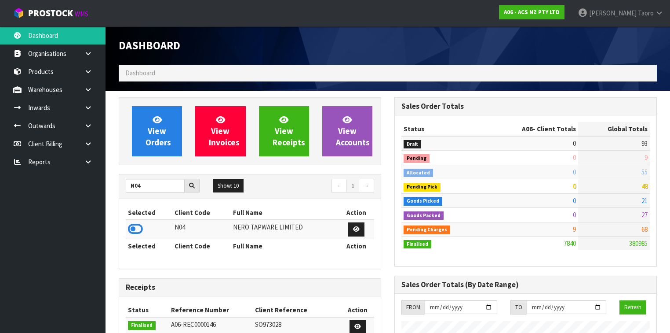
click at [134, 227] on icon at bounding box center [135, 228] width 15 height 13
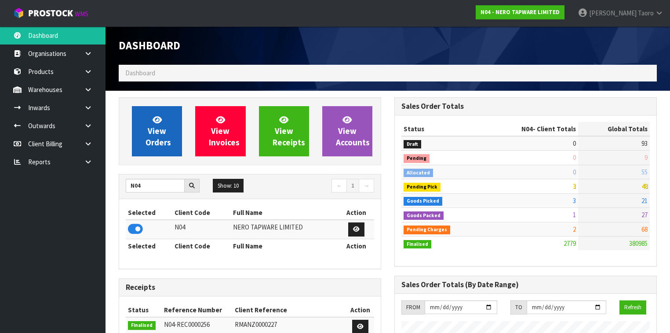
scroll to position [720, 276]
click at [150, 133] on span "View Orders" at bounding box center [159, 130] width 26 height 33
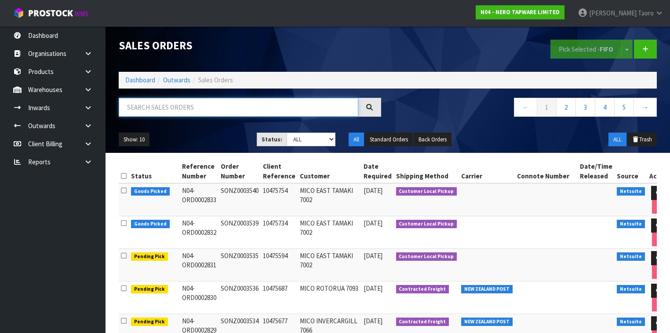
click at [157, 108] on input "text" at bounding box center [239, 107] width 240 height 19
type input "JOB-0412291"
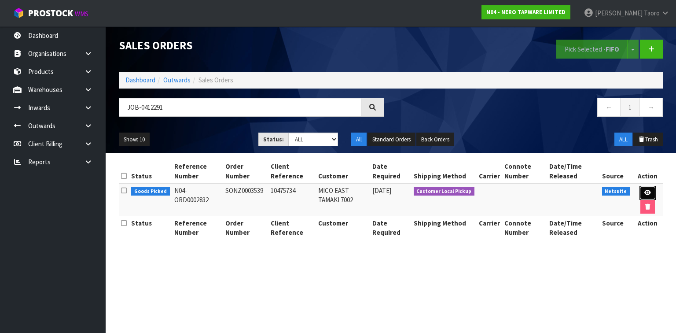
drag, startPoint x: 647, startPoint y: 190, endPoint x: 643, endPoint y: 196, distance: 6.3
click at [647, 190] on icon at bounding box center [647, 193] width 7 height 6
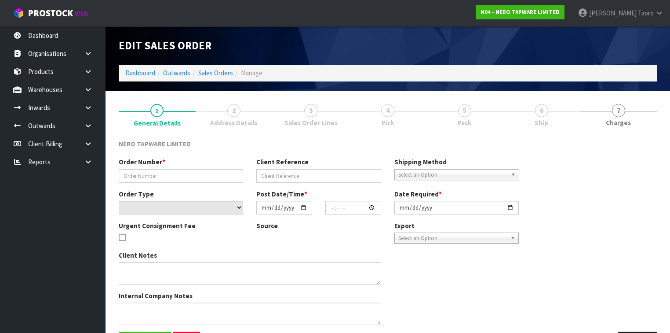
type input "SONZ0003539"
type input "10475734"
select select "number:0"
type input "2025-09-12"
type input "14:45:06.000"
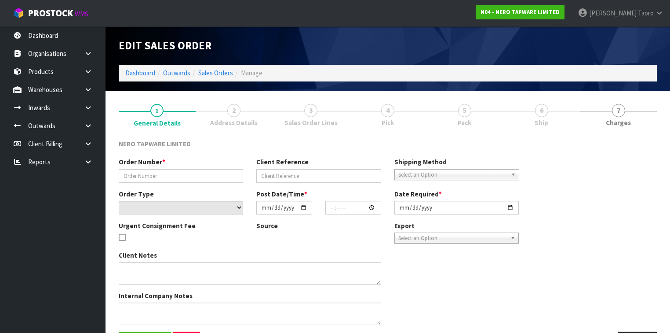
type input "2025-09-15"
type textarea "Tony pick up 15/09"
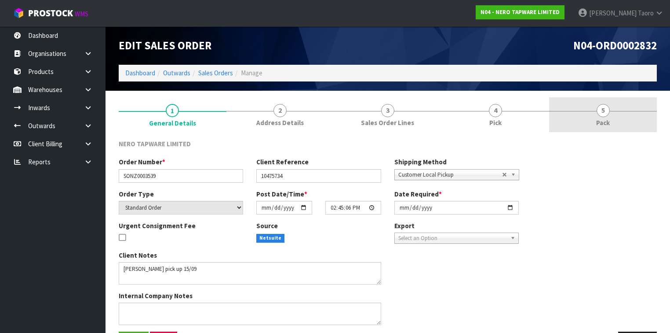
click at [607, 118] on span "Pack" at bounding box center [603, 122] width 14 height 9
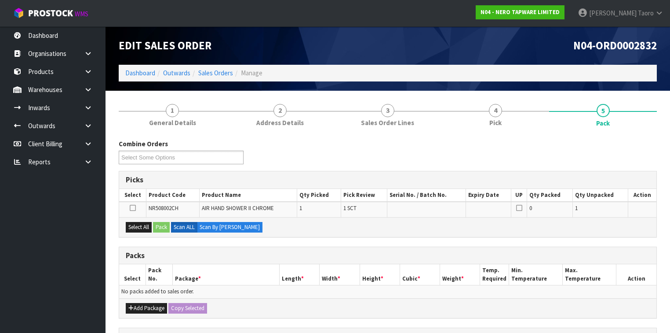
click at [544, 58] on div "N04-ORD0002832" at bounding box center [526, 45] width 276 height 38
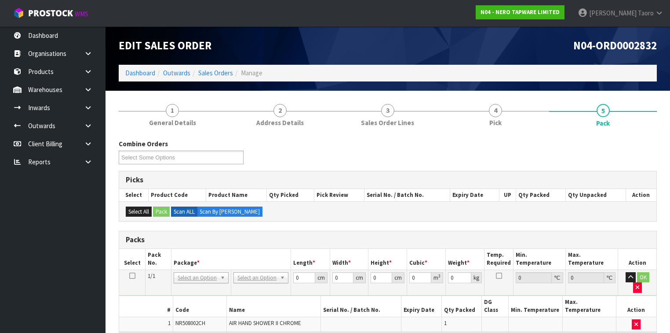
click at [461, 156] on div "Combine Orders N04-ORD0002822 N04-ORD0002828 N04-ORD0002829 N04-ORD0002830 N04-…" at bounding box center [388, 155] width 552 height 32
drag, startPoint x: 461, startPoint y: 156, endPoint x: 273, endPoint y: 275, distance: 222.6
click at [266, 289] on input "text" at bounding box center [261, 288] width 51 height 11
type input "315"
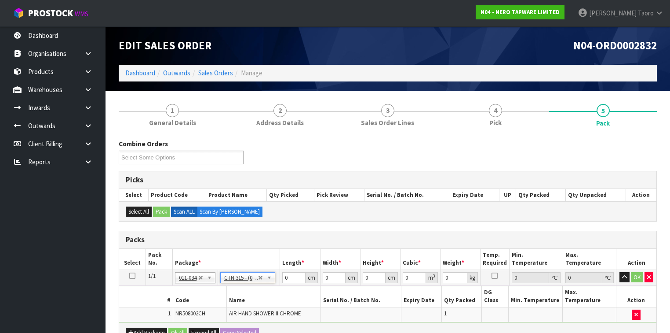
type input "31.5"
type input "20"
type input "13"
type input "0.00819"
type input "0.6"
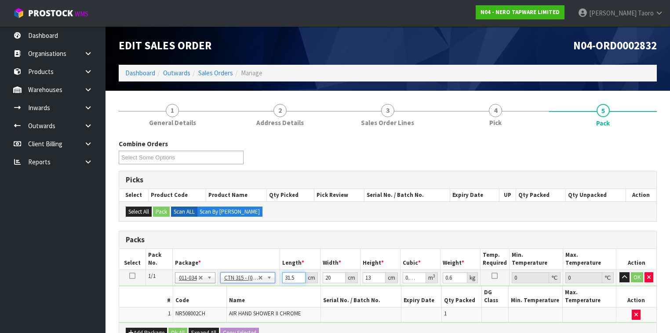
click at [295, 273] on input "31.5" at bounding box center [293, 277] width 23 height 11
type input "3"
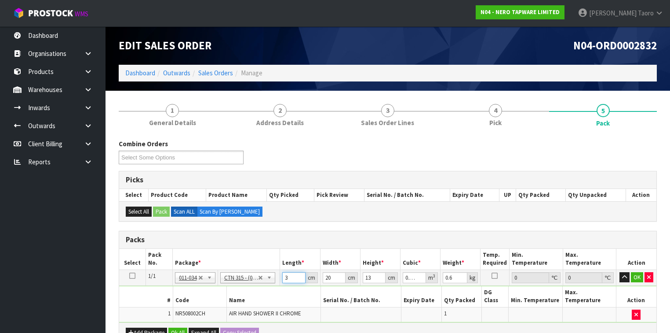
type input "0.00078"
type input "31"
type input "0.00806"
type input "31"
type input "2"
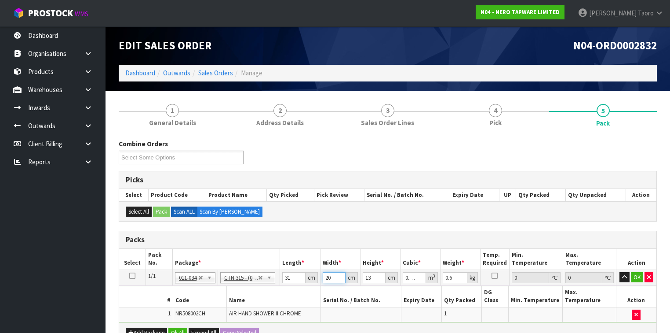
type input "0.000806"
type input "23"
type input "0.009269"
type input "23"
type input "1"
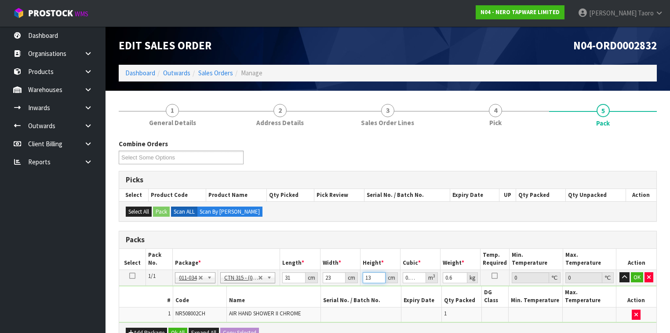
type input "0.000713"
type input "11"
type input "0.007843"
type input "11"
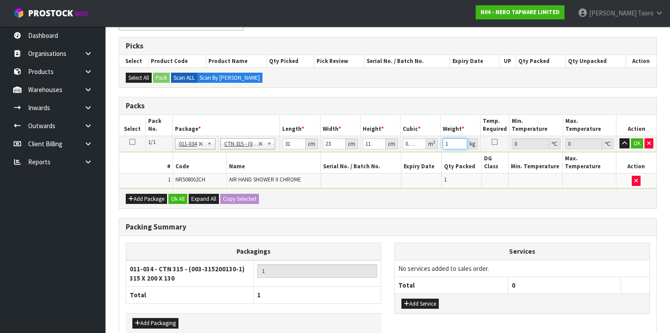
scroll to position [170, 0]
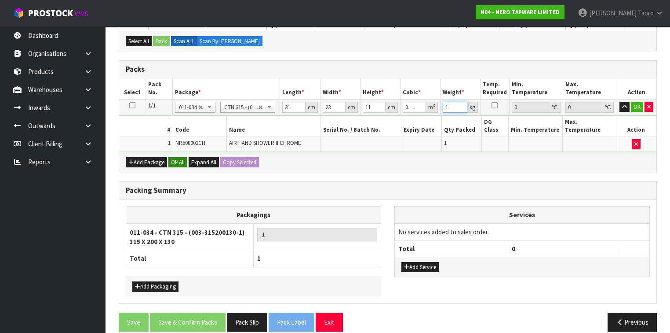
type input "1"
click at [183, 157] on button "Ok All" at bounding box center [177, 162] width 19 height 11
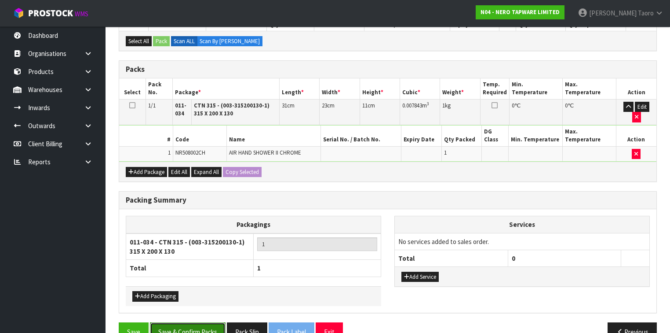
click at [197, 322] on button "Save & Confirm Packs" at bounding box center [188, 331] width 76 height 19
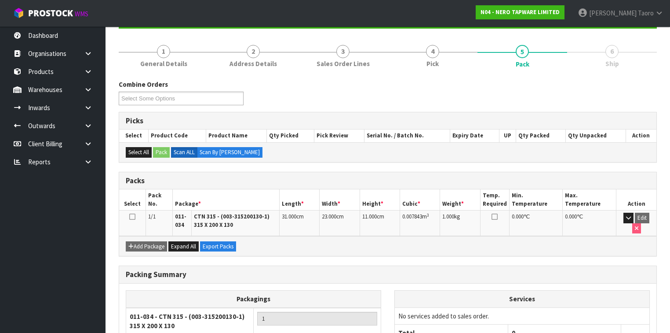
scroll to position [160, 0]
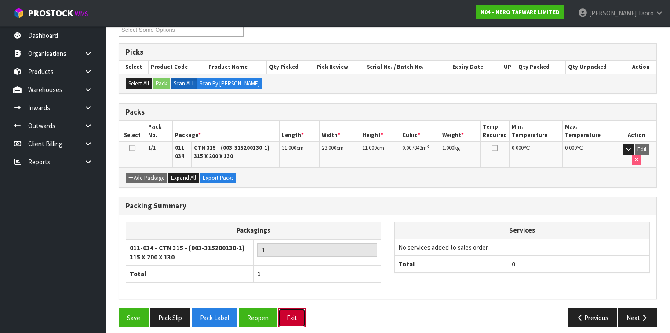
click at [293, 308] on button "Exit" at bounding box center [291, 317] width 27 height 19
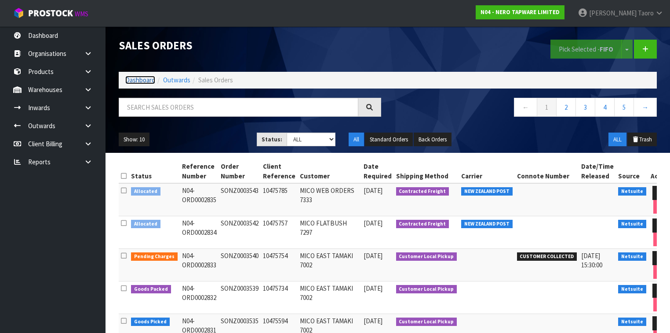
click at [143, 80] on link "Dashboard" at bounding box center [140, 80] width 30 height 8
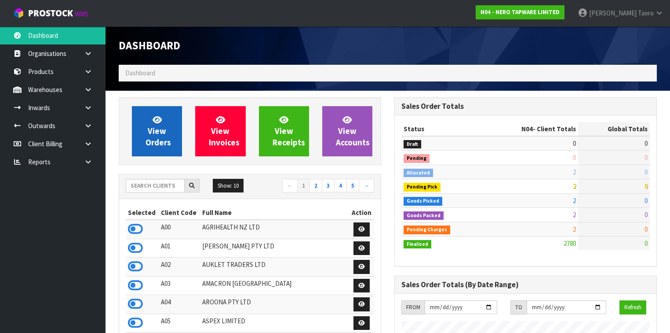
scroll to position [720, 276]
click at [170, 117] on link "View Orders" at bounding box center [157, 131] width 50 height 50
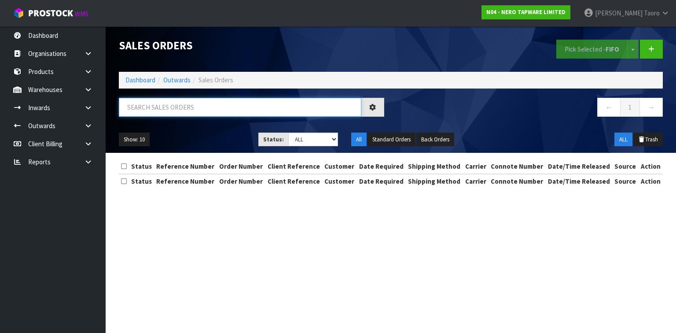
click at [170, 106] on input "text" at bounding box center [240, 107] width 242 height 19
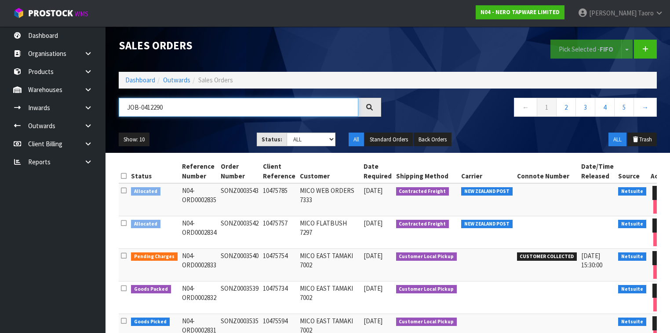
type input "JOB-0412290"
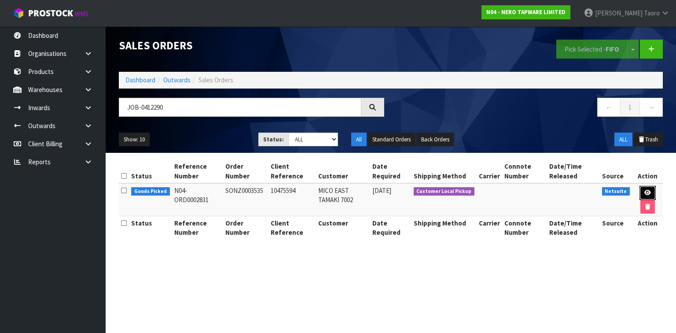
click at [647, 193] on icon at bounding box center [647, 193] width 7 height 6
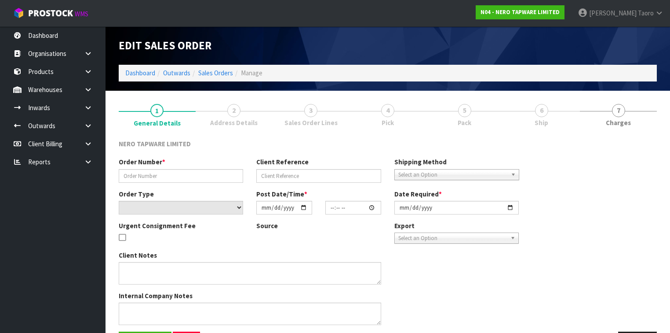
type input "SONZ0003535"
type input "10475594"
select select "number:0"
type input "2025-09-12"
type input "14:45:05.000"
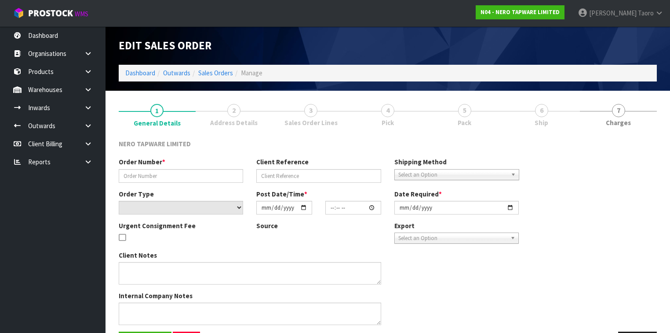
type input "2025-09-15"
type textarea "Tony pick up 15/09"
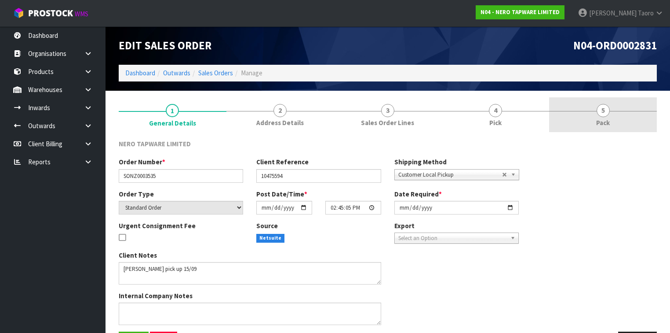
click at [609, 116] on link "5 Pack" at bounding box center [603, 114] width 108 height 35
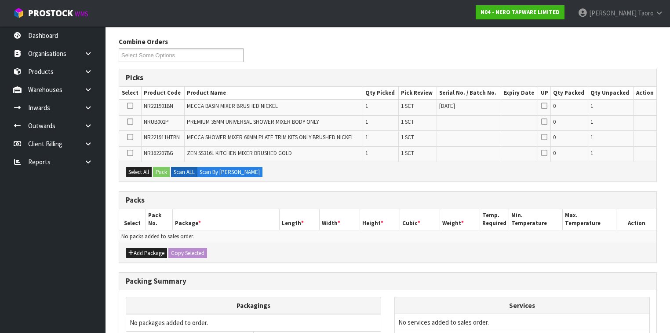
scroll to position [176, 0]
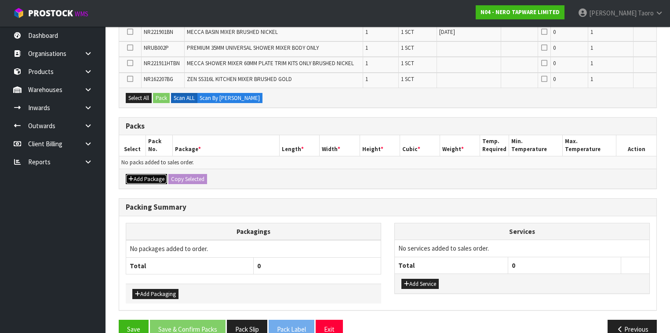
drag, startPoint x: 152, startPoint y: 176, endPoint x: 148, endPoint y: 172, distance: 5.9
click at [152, 175] on button "Add Package" at bounding box center [146, 179] width 41 height 11
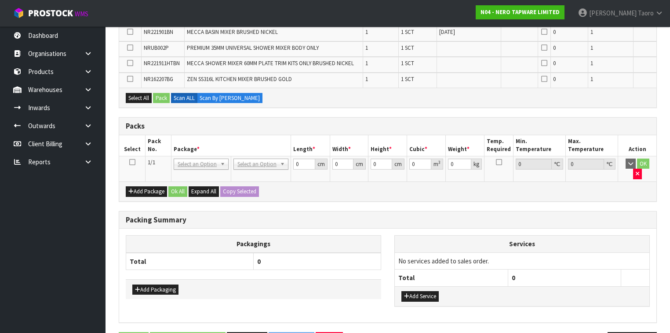
click at [132, 162] on icon at bounding box center [132, 162] width 6 height 0
click at [150, 148] on th "Pack No." at bounding box center [159, 145] width 26 height 21
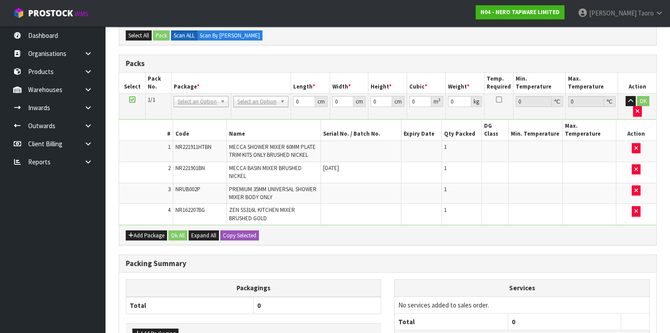
click at [418, 62] on h3 "Packs" at bounding box center [388, 63] width 524 height 8
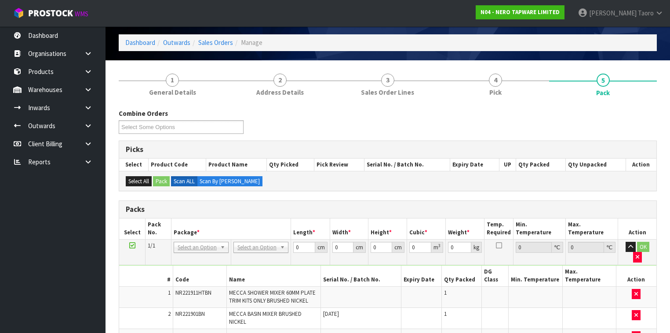
scroll to position [0, 0]
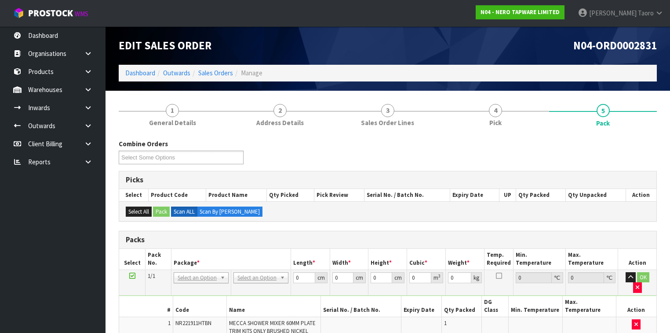
click at [403, 216] on div "Select All Pack Scan ALL Scan By Quantity" at bounding box center [387, 211] width 537 height 20
drag, startPoint x: 271, startPoint y: 274, endPoint x: 271, endPoint y: 282, distance: 7.5
click at [270, 286] on input "text" at bounding box center [261, 288] width 51 height 11
type input "OWN"
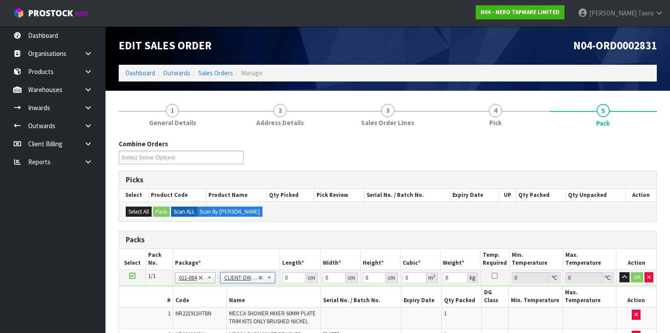
type input "3.96"
click at [296, 276] on input "0" at bounding box center [293, 277] width 23 height 11
click at [295, 276] on input "0" at bounding box center [293, 277] width 23 height 11
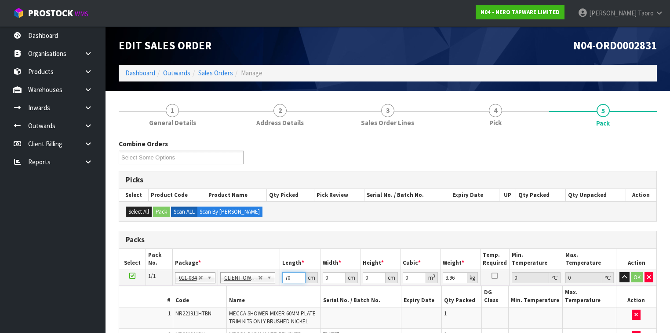
type input "70"
type input "52"
type input "2"
type input "0.00728"
type input "23"
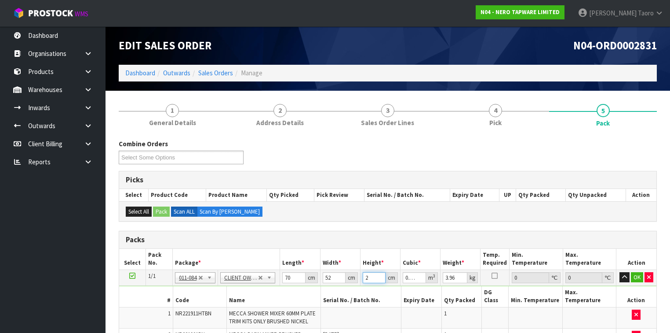
type input "0.08372"
type input "23"
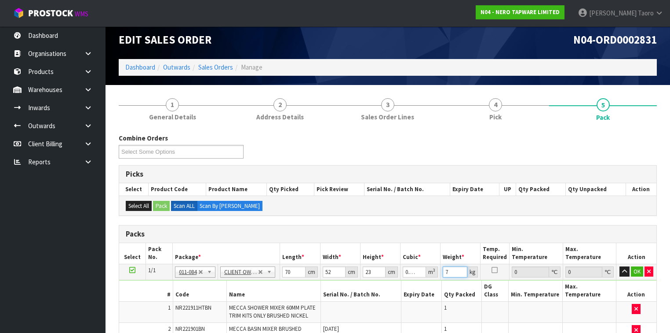
scroll to position [234, 0]
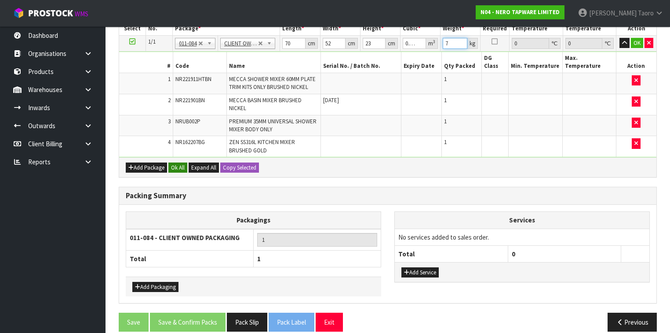
type input "7"
click at [180, 162] on button "Ok All" at bounding box center [177, 167] width 19 height 11
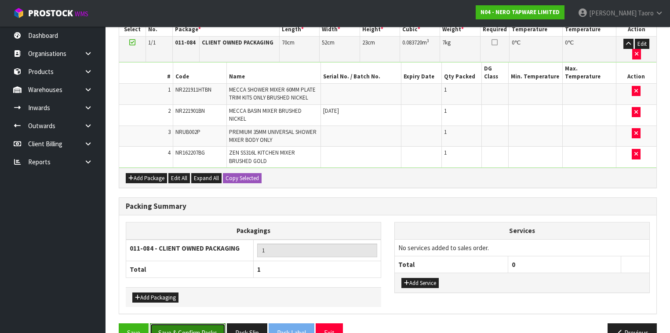
click at [197, 323] on button "Save & Confirm Packs" at bounding box center [188, 332] width 76 height 19
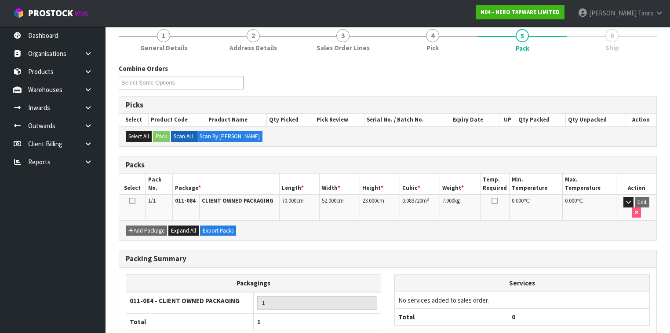
scroll to position [149, 0]
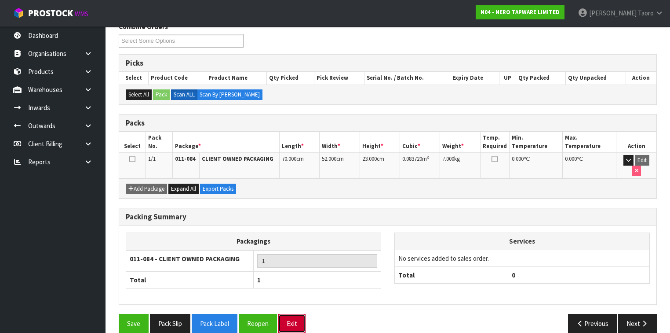
click at [290, 314] on button "Exit" at bounding box center [291, 323] width 27 height 19
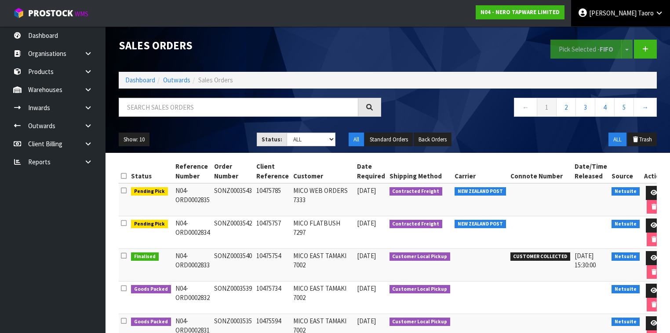
click at [640, 15] on span "Taoro" at bounding box center [646, 13] width 16 height 8
click at [634, 30] on link "Logout" at bounding box center [634, 35] width 69 height 12
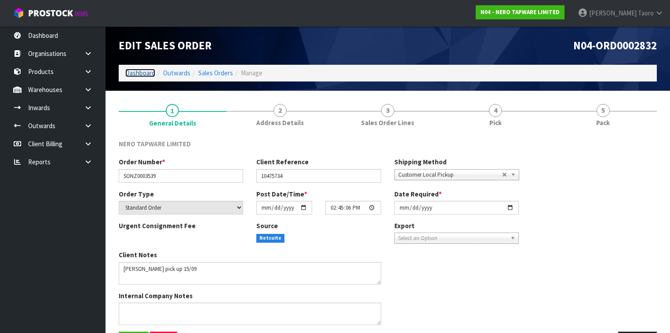
click at [145, 73] on link "Dashboard" at bounding box center [140, 73] width 30 height 8
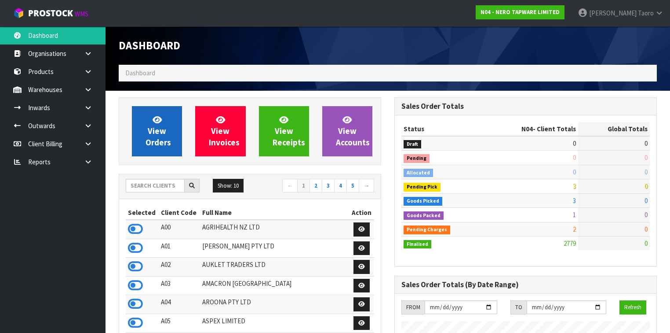
scroll to position [720, 276]
click at [157, 126] on span "View Orders" at bounding box center [159, 130] width 26 height 33
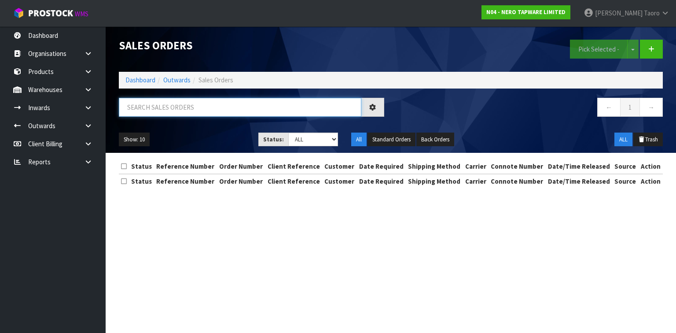
click at [154, 106] on input "text" at bounding box center [240, 107] width 242 height 19
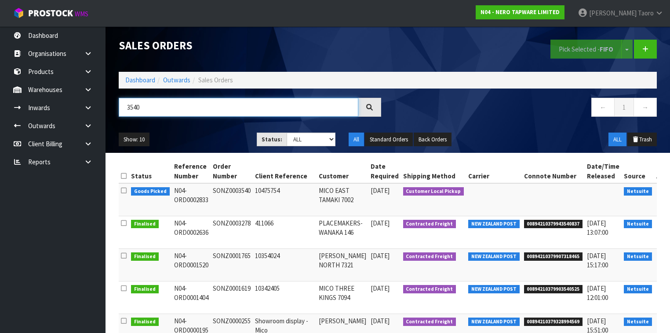
click at [160, 106] on input "3540" at bounding box center [239, 107] width 240 height 19
type input "JOB-0412292"
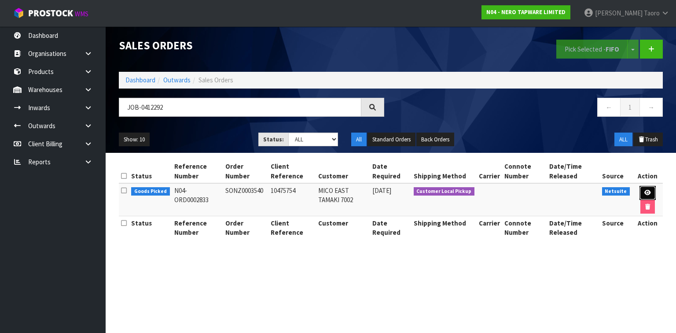
click at [647, 191] on icon at bounding box center [647, 193] width 7 height 6
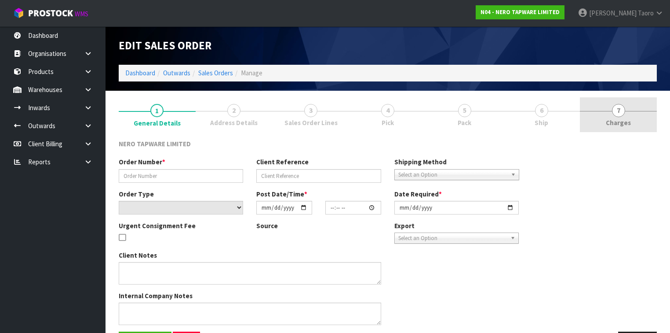
type input "SONZ0003540"
type input "10475754"
select select "number:0"
type input "2025-09-12"
type input "14:45:07.000"
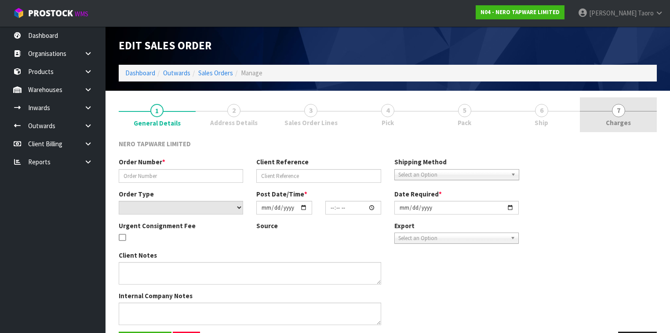
type input "2025-09-15"
type textarea "customer pick up 12/09"
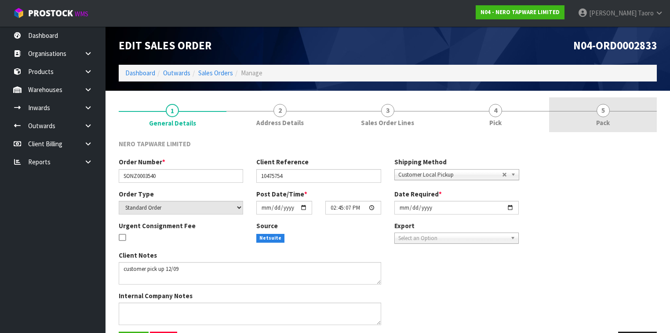
click at [592, 119] on link "5 Pack" at bounding box center [603, 114] width 108 height 35
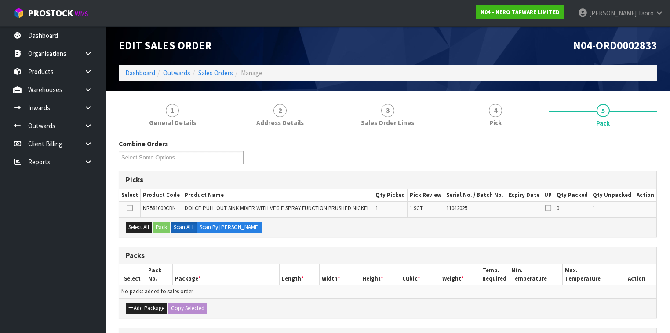
click at [526, 57] on div "N04-ORD0002833" at bounding box center [526, 45] width 276 height 38
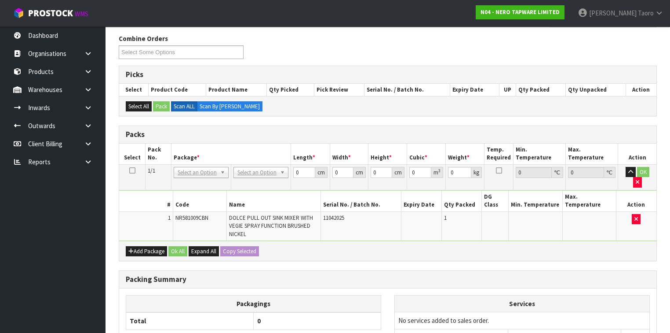
scroll to position [106, 0]
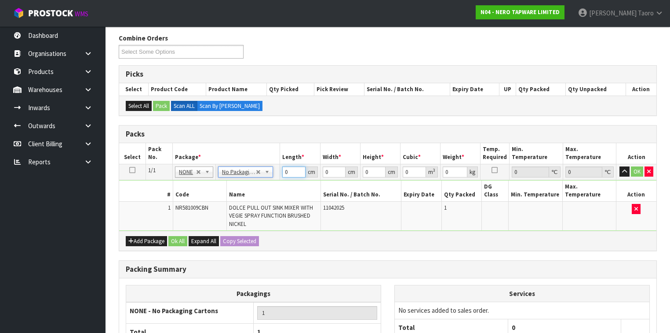
click at [291, 172] on input "0" at bounding box center [293, 171] width 23 height 11
drag, startPoint x: 291, startPoint y: 172, endPoint x: 311, endPoint y: 169, distance: 20.0
click at [293, 172] on input "0" at bounding box center [293, 171] width 23 height 11
type input "71"
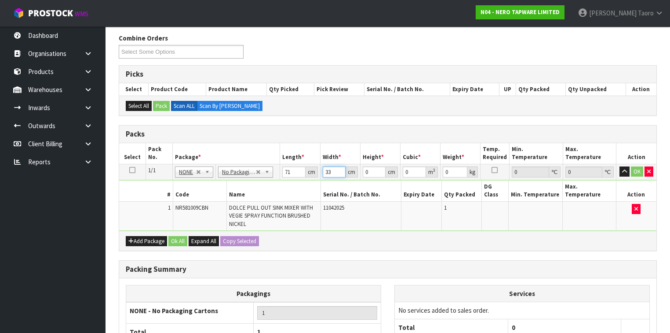
type input "33"
type input "85"
type input "0.199155"
type input "8"
type input "0.018744"
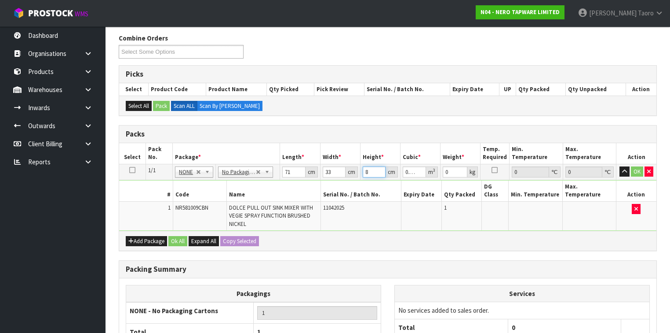
type input "8"
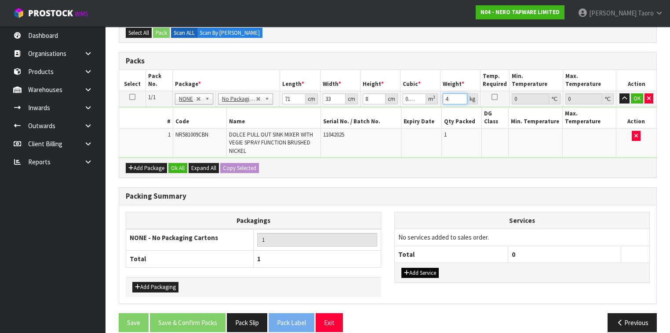
scroll to position [179, 0]
type input "4"
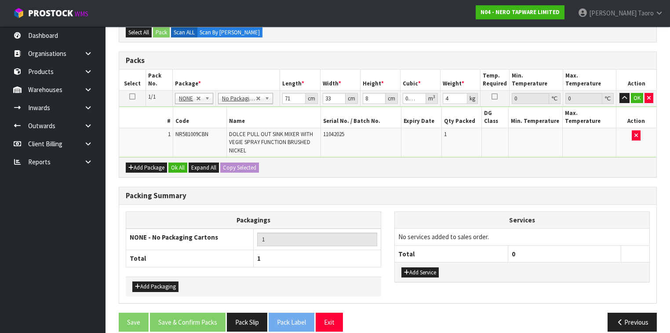
click at [422, 262] on div "Add Service" at bounding box center [522, 272] width 255 height 20
click at [423, 267] on button "Add Service" at bounding box center [420, 272] width 37 height 11
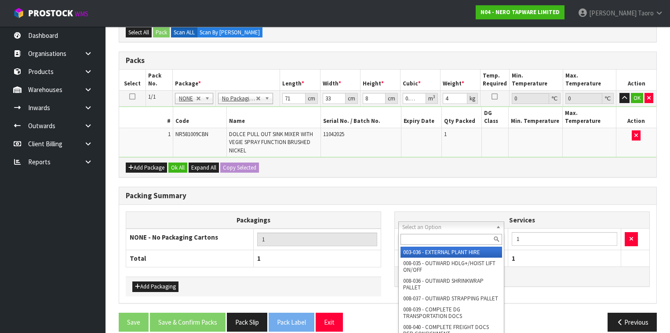
click at [440, 238] on input "text" at bounding box center [452, 239] width 102 height 11
type input "PLAS"
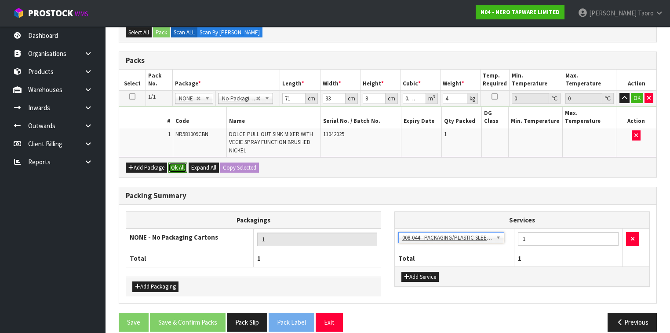
click at [179, 162] on button "Ok All" at bounding box center [177, 167] width 19 height 11
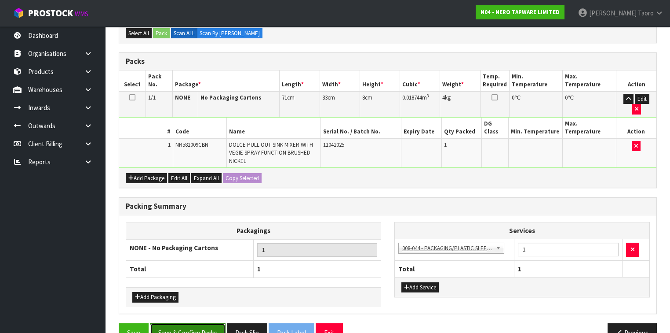
click at [196, 323] on button "Save & Confirm Packs" at bounding box center [188, 332] width 76 height 19
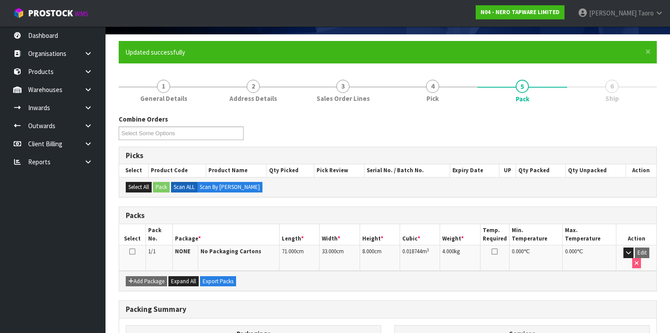
scroll to position [149, 0]
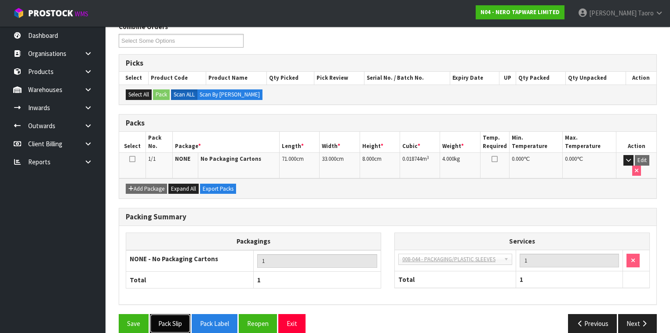
click at [176, 314] on button "Pack Slip" at bounding box center [170, 323] width 40 height 19
click at [515, 226] on div "Packagings NONE - No Packaging Cartons 1 Total 1 Services 003-036 - EXTERNAL PL…" at bounding box center [387, 265] width 537 height 78
click at [292, 314] on button "Exit" at bounding box center [291, 323] width 27 height 19
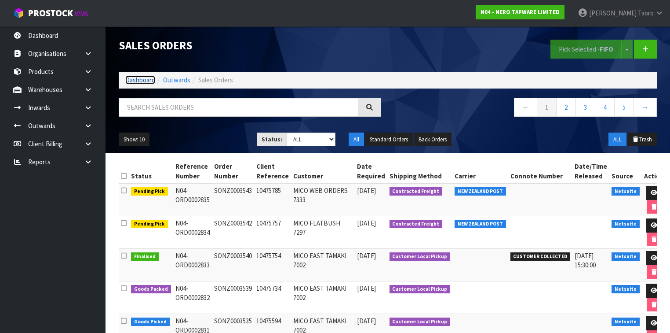
click at [146, 81] on link "Dashboard" at bounding box center [140, 80] width 30 height 8
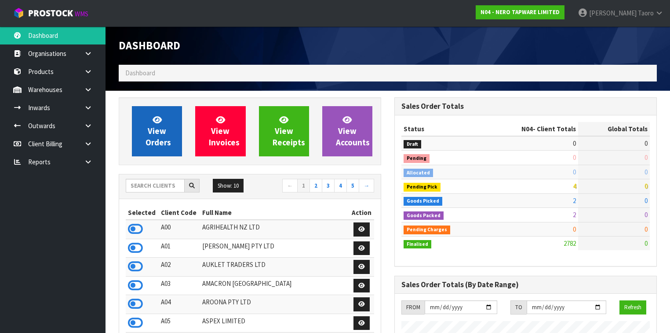
scroll to position [720, 276]
click at [156, 130] on span "View Orders" at bounding box center [159, 130] width 26 height 33
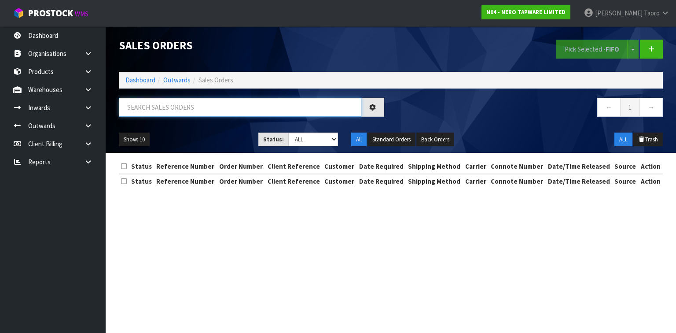
click at [158, 104] on input "text" at bounding box center [240, 107] width 242 height 19
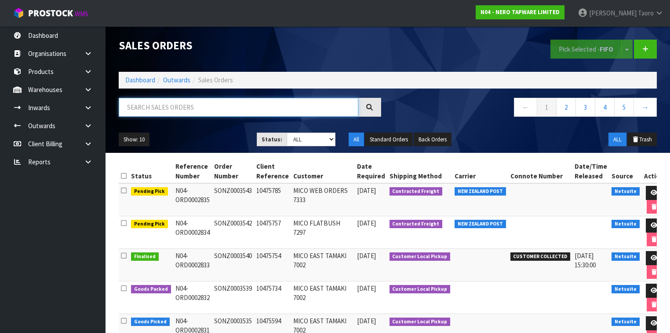
click at [144, 110] on input "text" at bounding box center [239, 107] width 240 height 19
click at [169, 101] on input "text" at bounding box center [239, 107] width 240 height 19
type input "JOB-0412283"
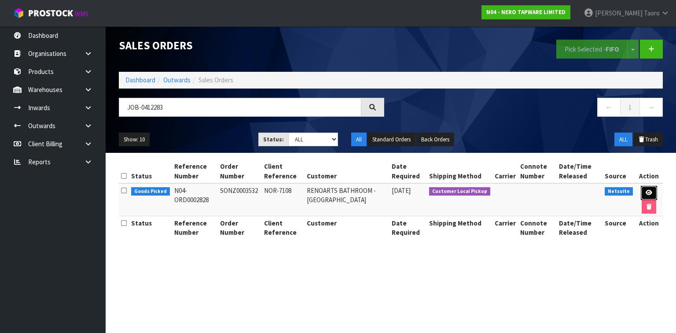
click at [649, 194] on icon at bounding box center [648, 193] width 7 height 6
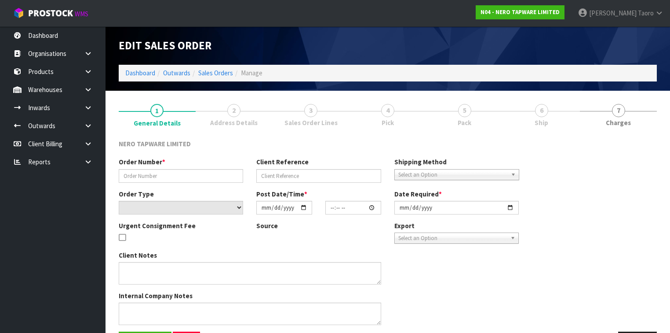
type input "SONZ0003532"
type input "NOR-7108"
select select "number:0"
type input "2025-09-12"
type input "14:15:05.000"
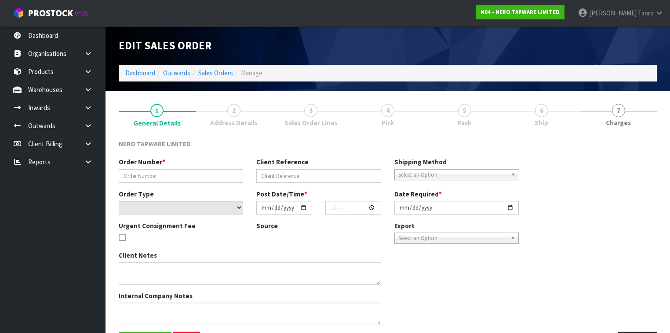
type input "2025-09-15"
type textarea "customer pick up 12/09/2025"
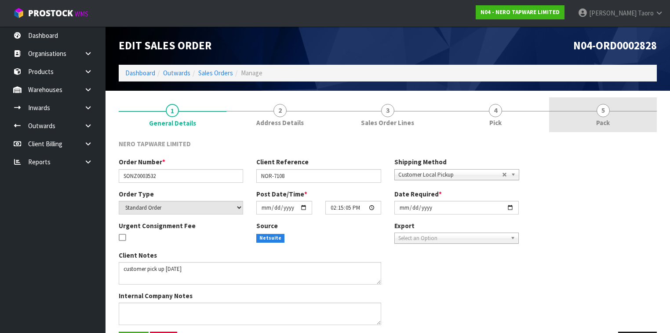
click at [595, 112] on link "5 Pack" at bounding box center [603, 114] width 108 height 35
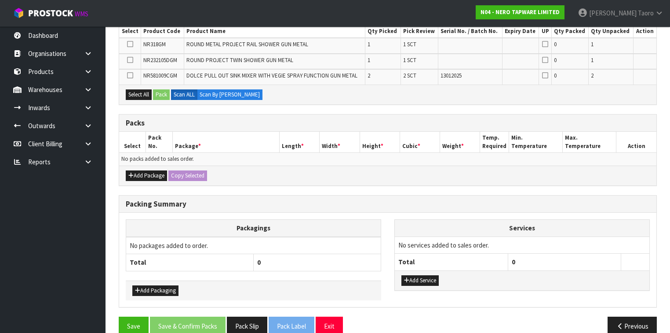
scroll to position [175, 0]
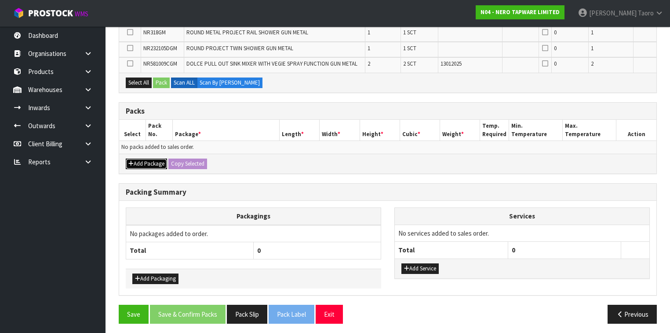
click at [141, 160] on button "Add Package" at bounding box center [146, 163] width 41 height 11
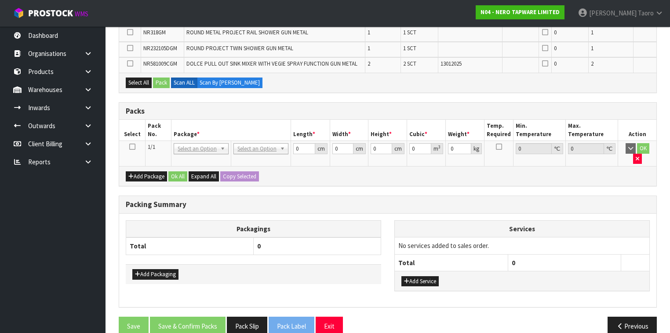
click at [132, 146] on icon at bounding box center [132, 146] width 6 height 0
click at [161, 130] on th "Pack No." at bounding box center [159, 130] width 26 height 21
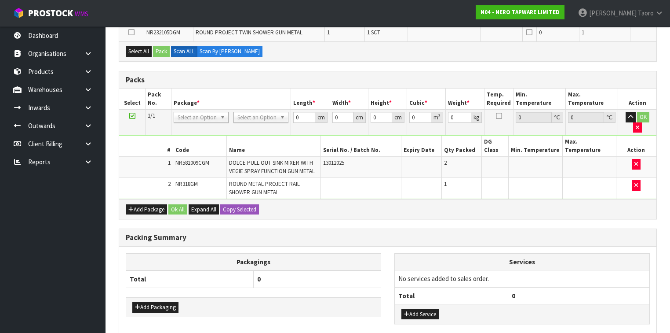
click at [134, 116] on icon at bounding box center [132, 116] width 6 height 0
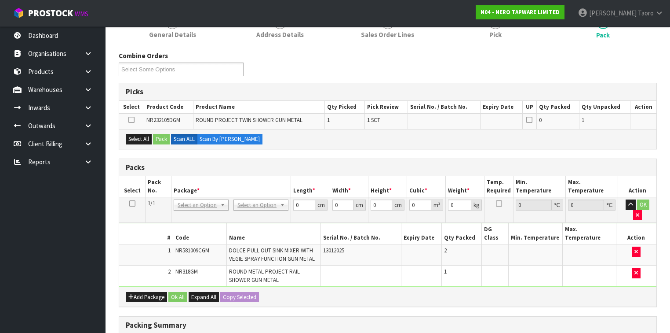
scroll to position [70, 0]
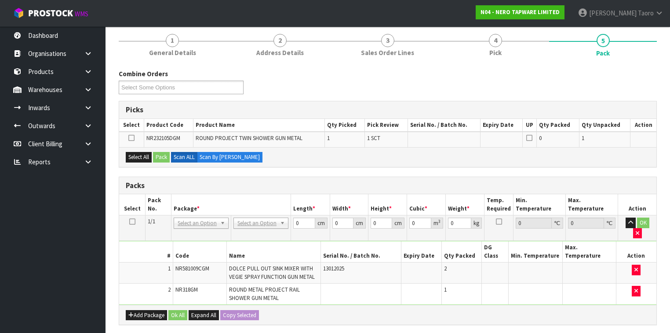
click at [266, 181] on h3 "Packs" at bounding box center [388, 185] width 524 height 8
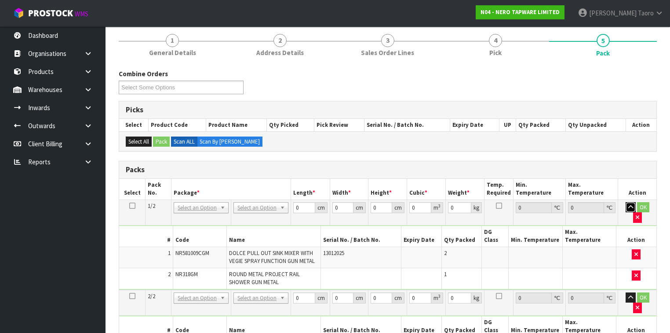
drag, startPoint x: 628, startPoint y: 206, endPoint x: 623, endPoint y: 221, distance: 15.9
click at [628, 206] on button "button" at bounding box center [631, 207] width 10 height 11
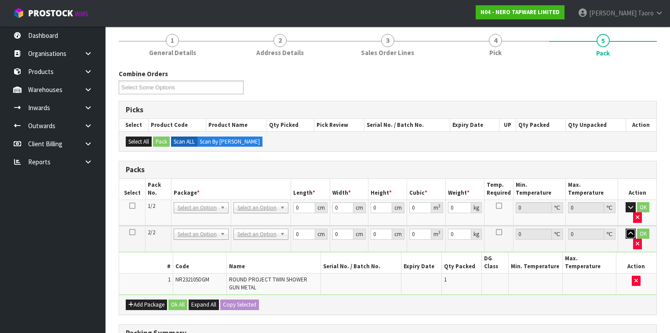
click at [626, 228] on button "button" at bounding box center [631, 233] width 10 height 11
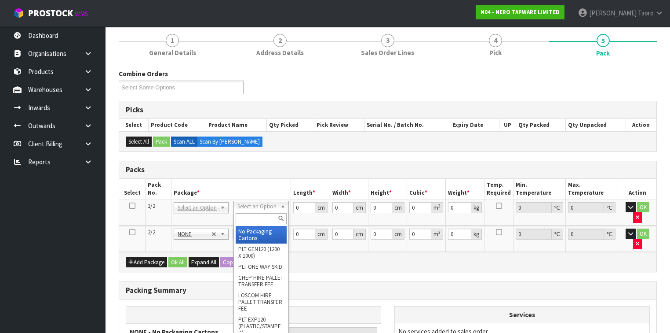
click at [271, 216] on input "text" at bounding box center [261, 218] width 51 height 11
type input "OWN"
type input "8.85"
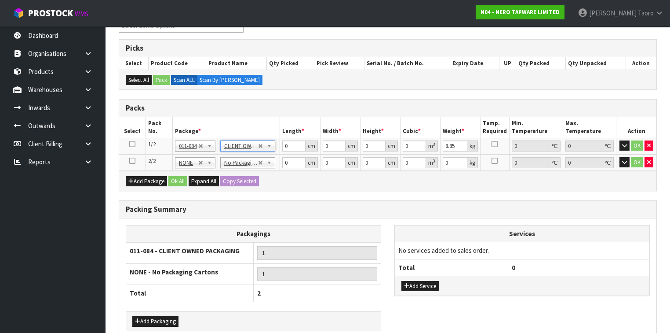
scroll to position [174, 0]
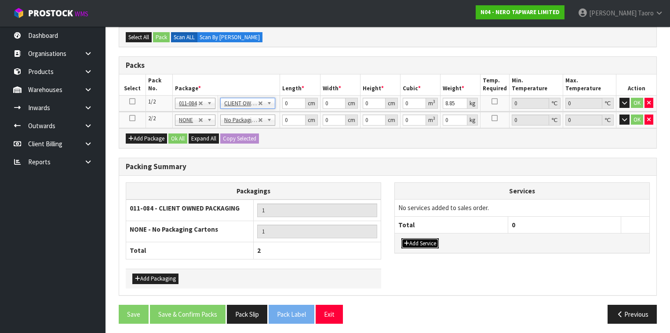
click at [411, 241] on button "Add Service" at bounding box center [420, 243] width 37 height 11
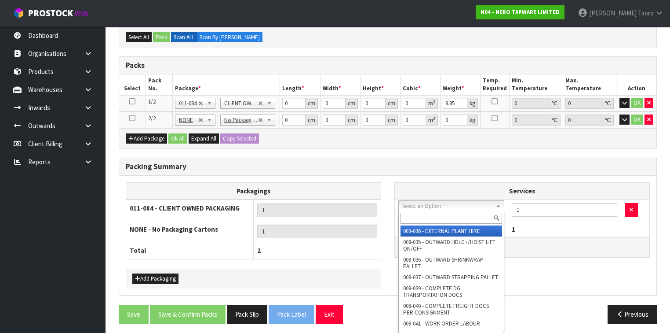
click at [424, 214] on input "text" at bounding box center [452, 217] width 102 height 11
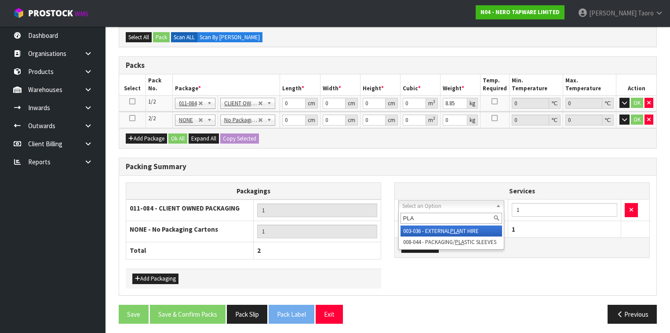
type input "PLAS"
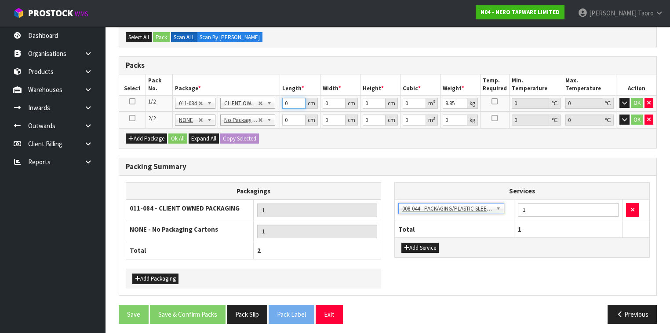
click at [288, 100] on input "0" at bounding box center [293, 103] width 23 height 11
type input "74"
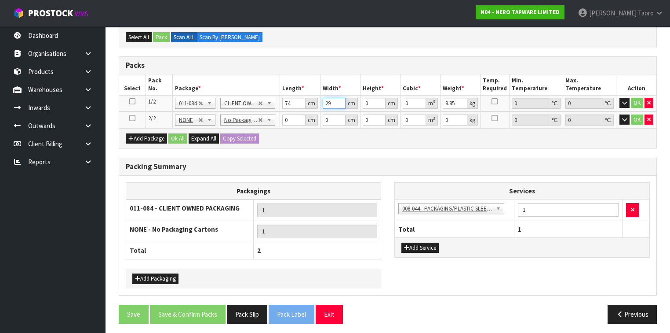
type input "29"
type input "2"
type input "0.004292"
type input "21"
type input "0.045066"
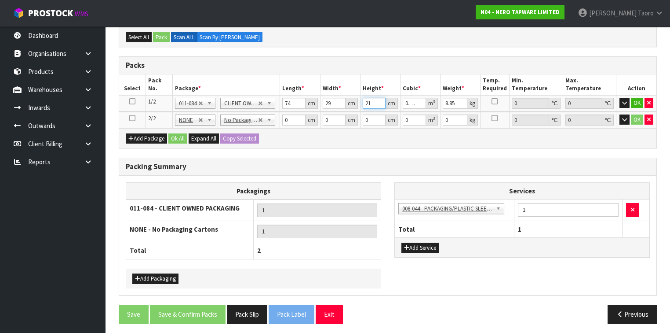
type input "21"
type input "11"
click at [350, 53] on div "Combine Orders N04-ORD0002822 N04-ORD0002828 N04-ORD0002829 N04-ORD0002830 N04-…" at bounding box center [388, 147] width 538 height 365
click at [294, 119] on input "0" at bounding box center [293, 119] width 23 height 11
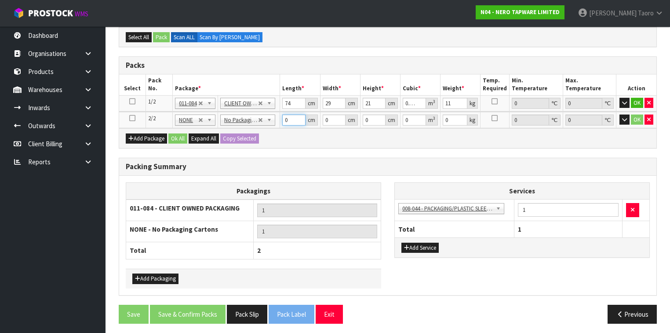
click at [294, 119] on input "0" at bounding box center [293, 119] width 23 height 11
type input "90"
type input "49"
type input "9"
type input "0.03969"
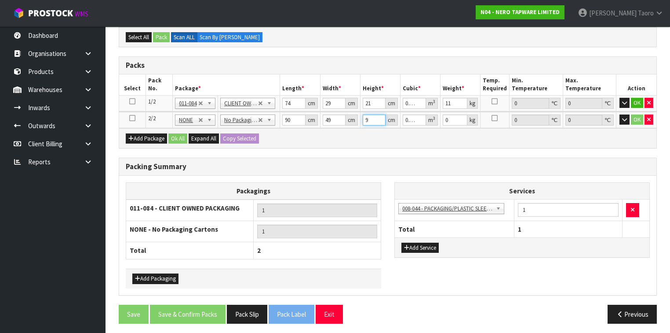
type input "9"
type input "6"
click at [179, 133] on button "Ok All" at bounding box center [177, 138] width 19 height 11
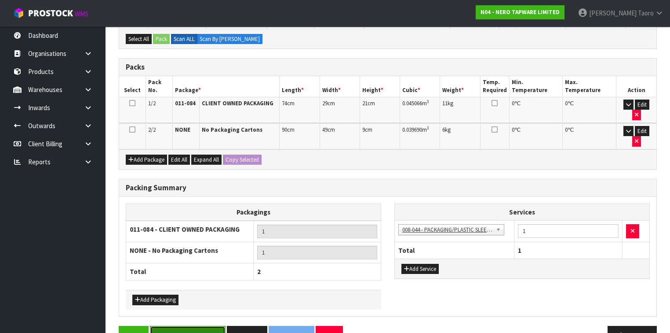
click at [212, 325] on button "Save & Confirm Packs" at bounding box center [188, 334] width 76 height 19
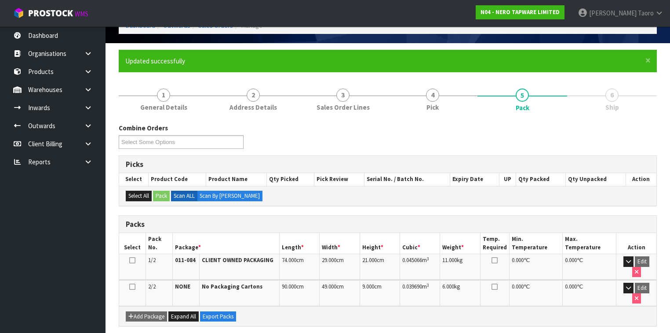
scroll to position [185, 0]
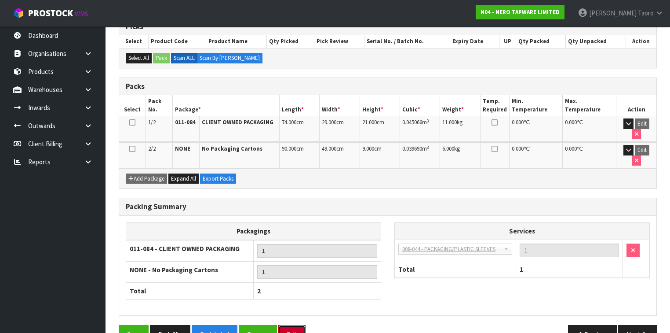
click at [296, 325] on button "Exit" at bounding box center [291, 334] width 27 height 19
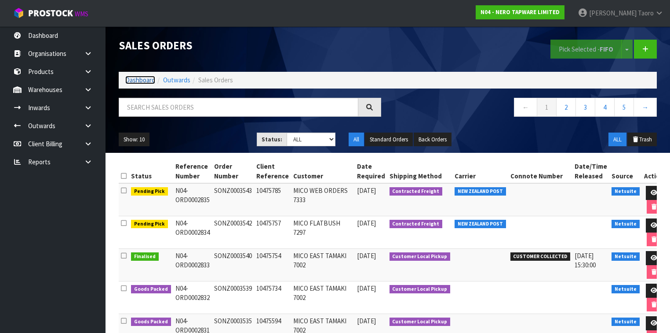
click at [146, 81] on link "Dashboard" at bounding box center [140, 80] width 30 height 8
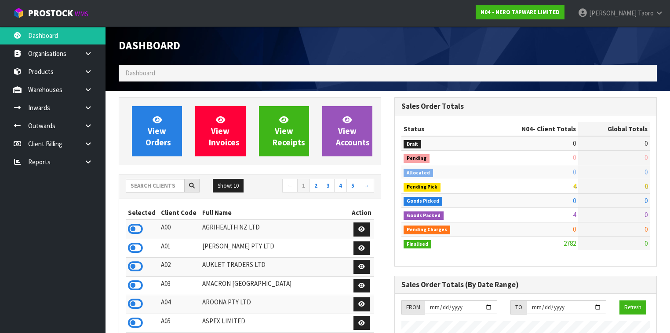
scroll to position [720, 276]
click at [621, 14] on span "Harriet" at bounding box center [613, 13] width 48 height 8
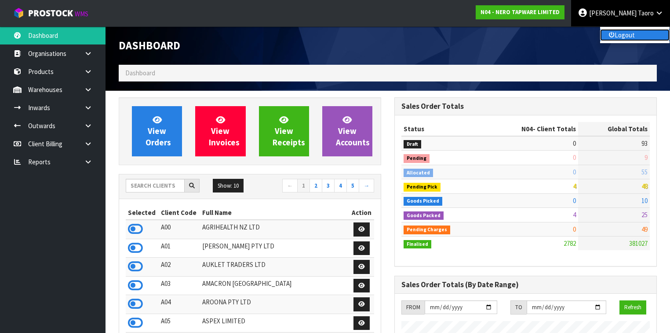
click at [626, 37] on link "Logout" at bounding box center [634, 35] width 69 height 12
